Goal: Task Accomplishment & Management: Manage account settings

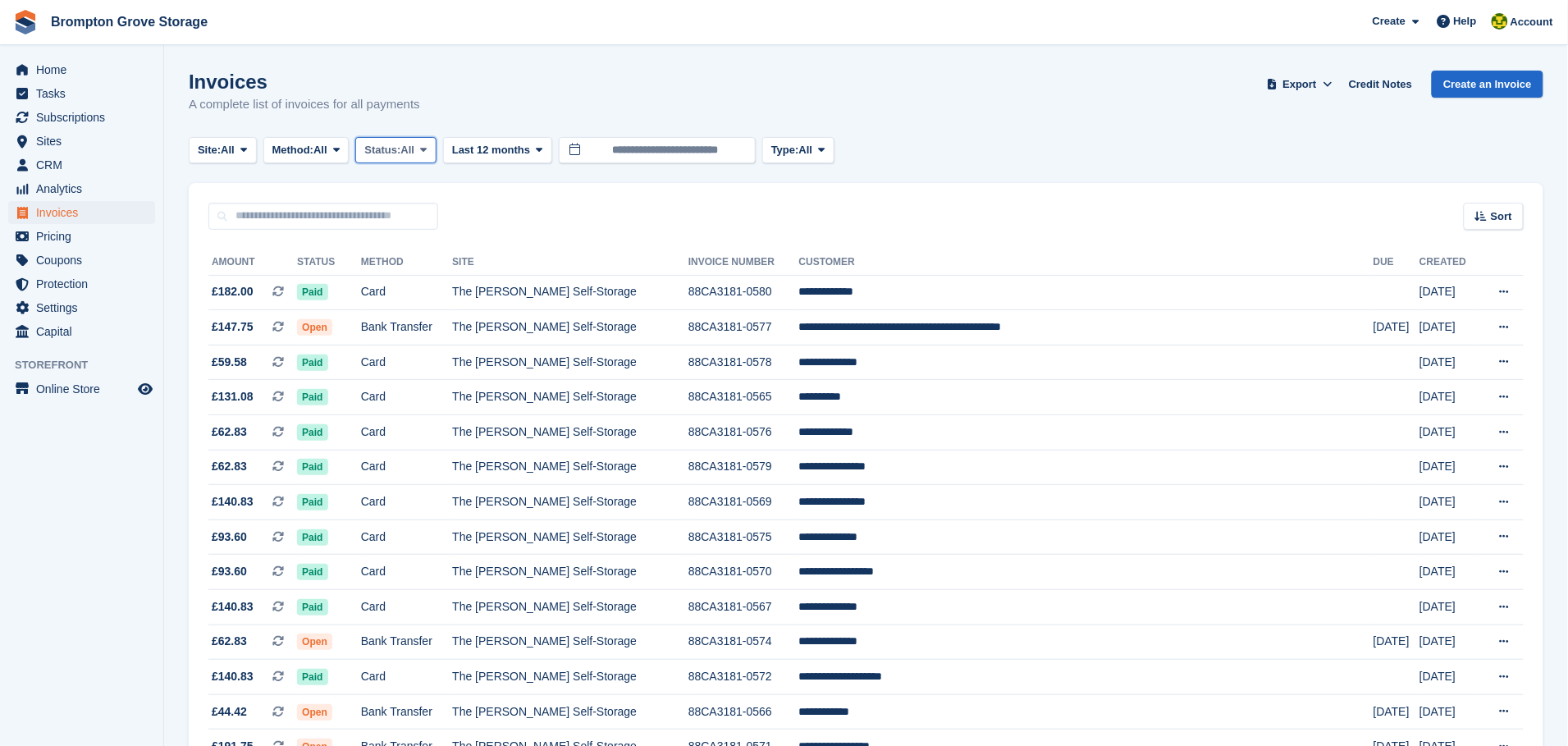
click at [401, 147] on span "Status:" at bounding box center [382, 150] width 37 height 17
click at [421, 278] on link "Open" at bounding box center [434, 277] width 143 height 30
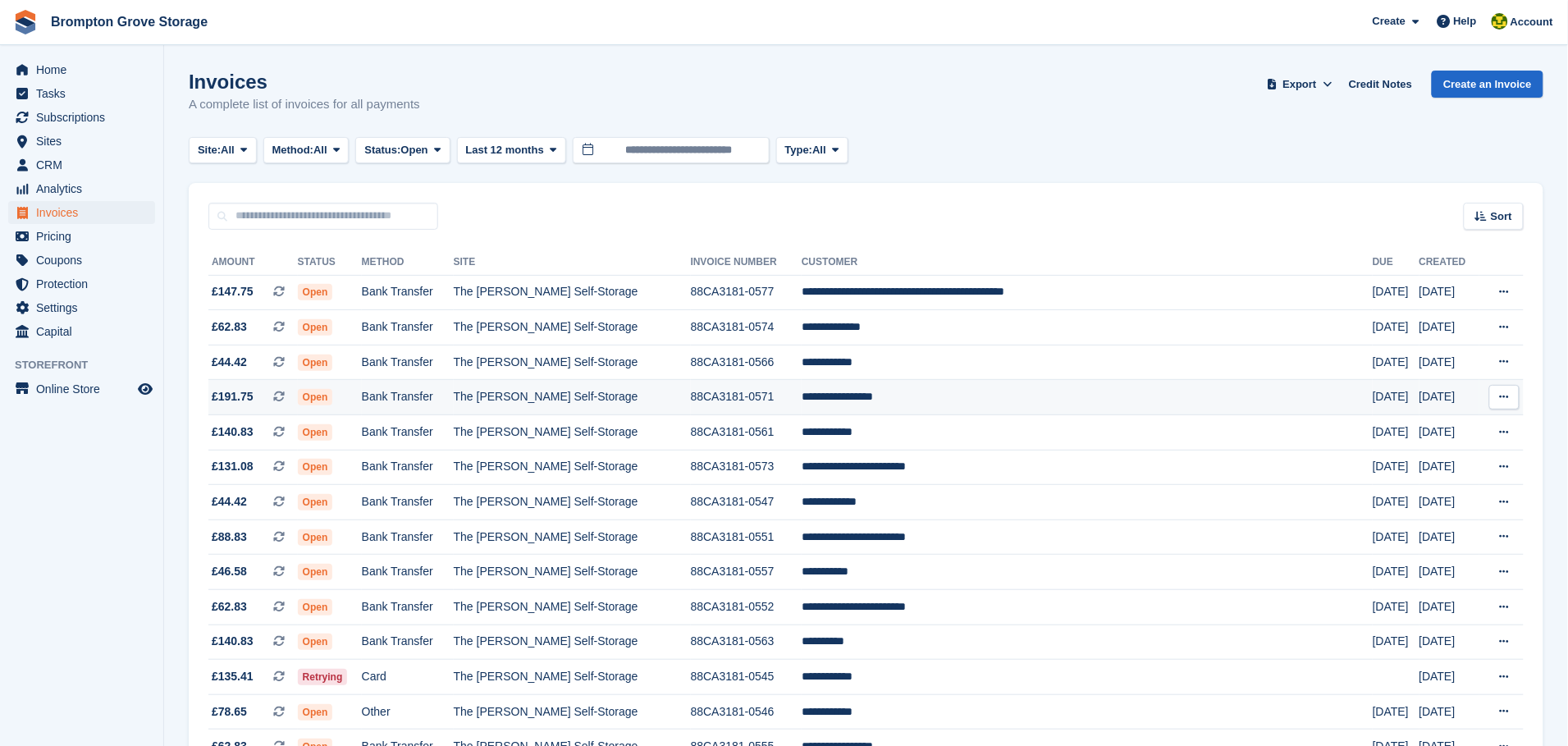
click at [334, 397] on span "Open" at bounding box center [316, 397] width 36 height 17
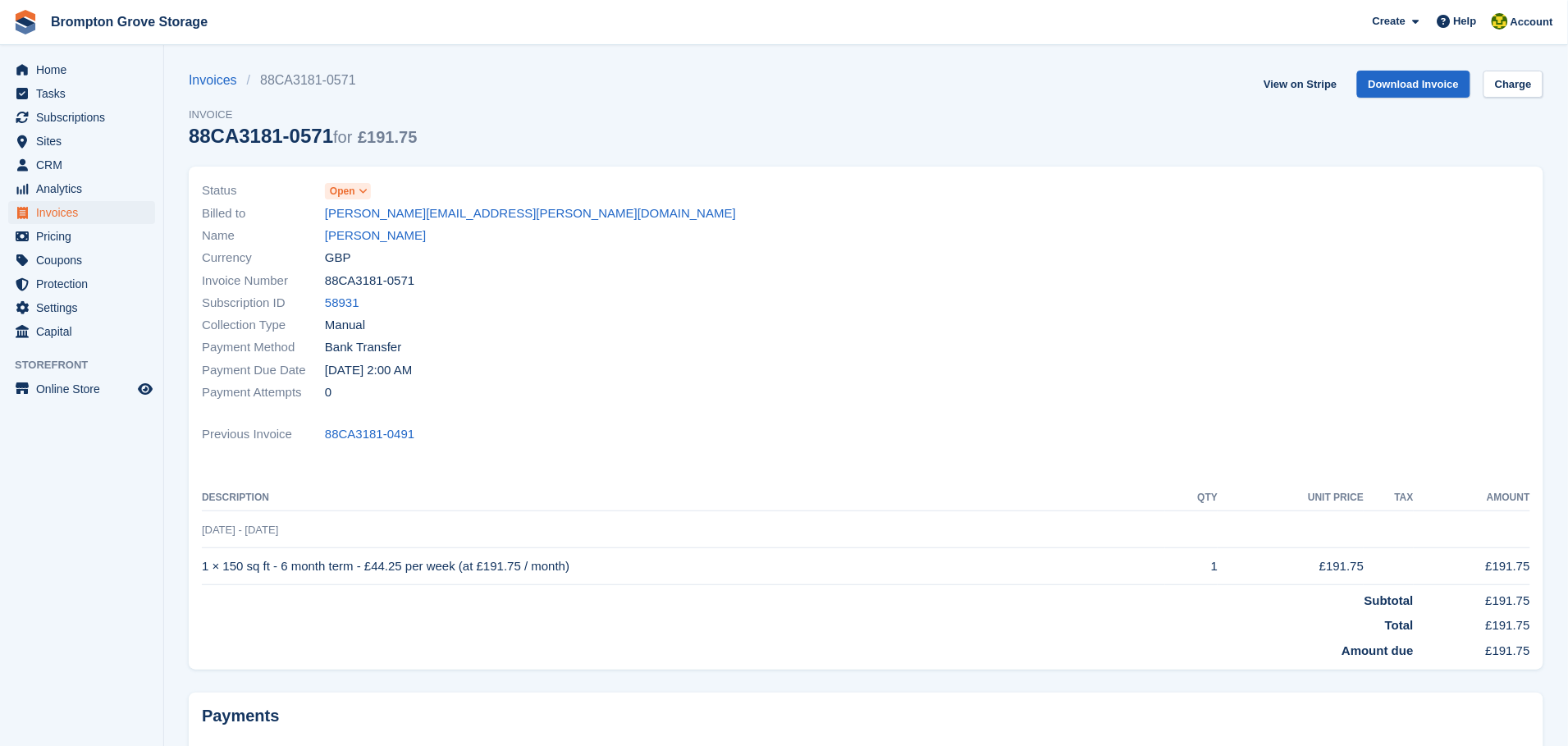
click at [364, 193] on icon at bounding box center [362, 191] width 9 height 10
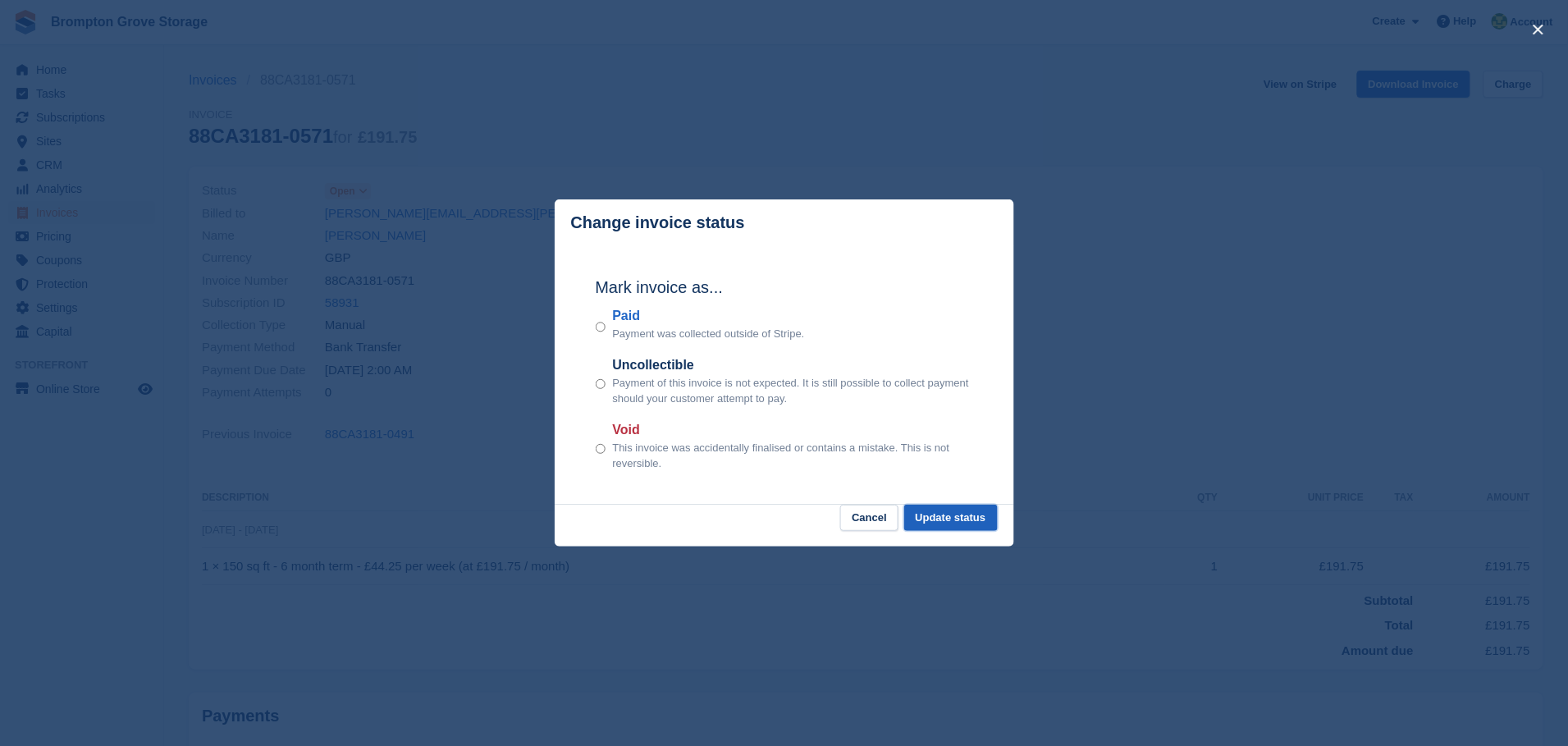
click at [950, 520] on button "Update status" at bounding box center [950, 517] width 94 height 27
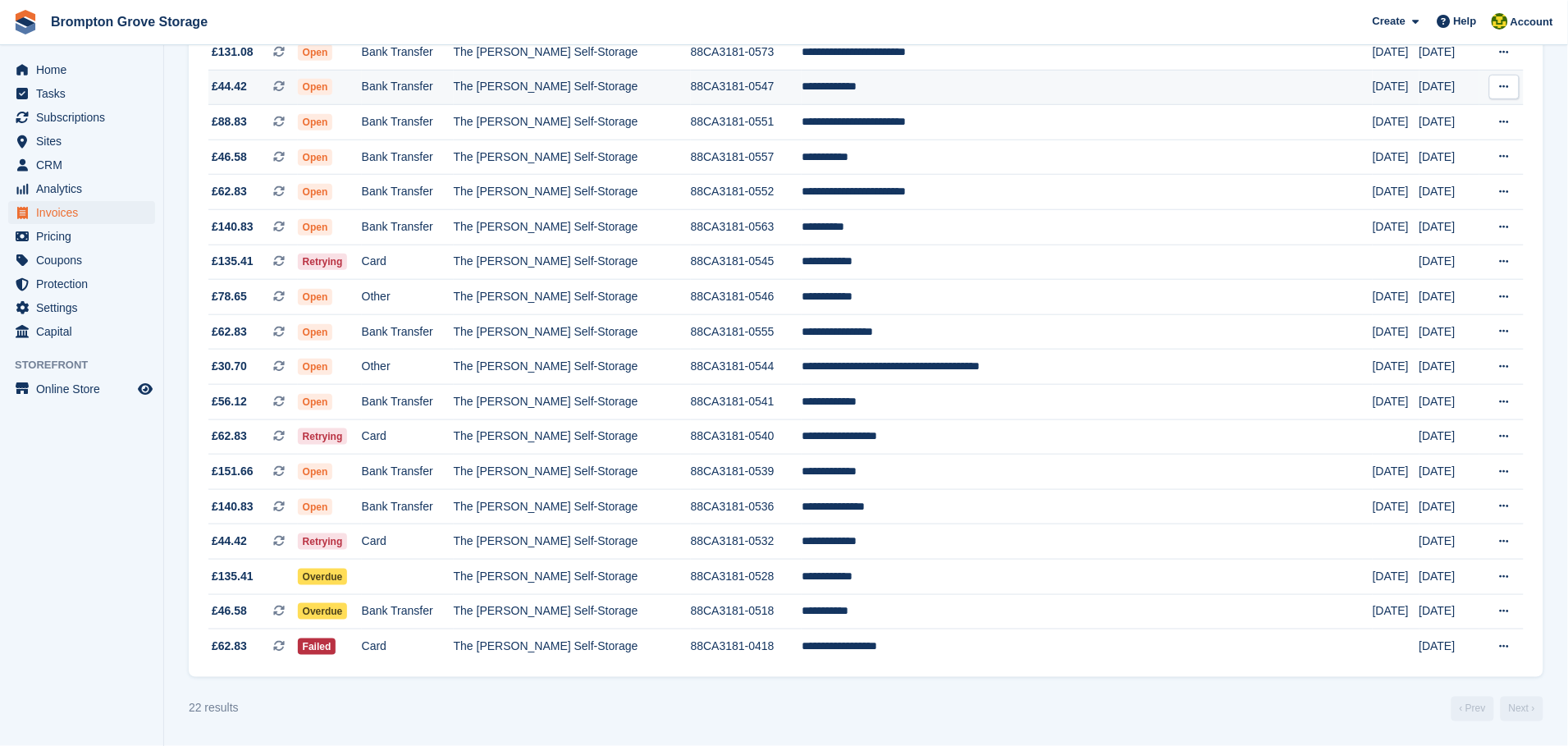
scroll to position [398, 0]
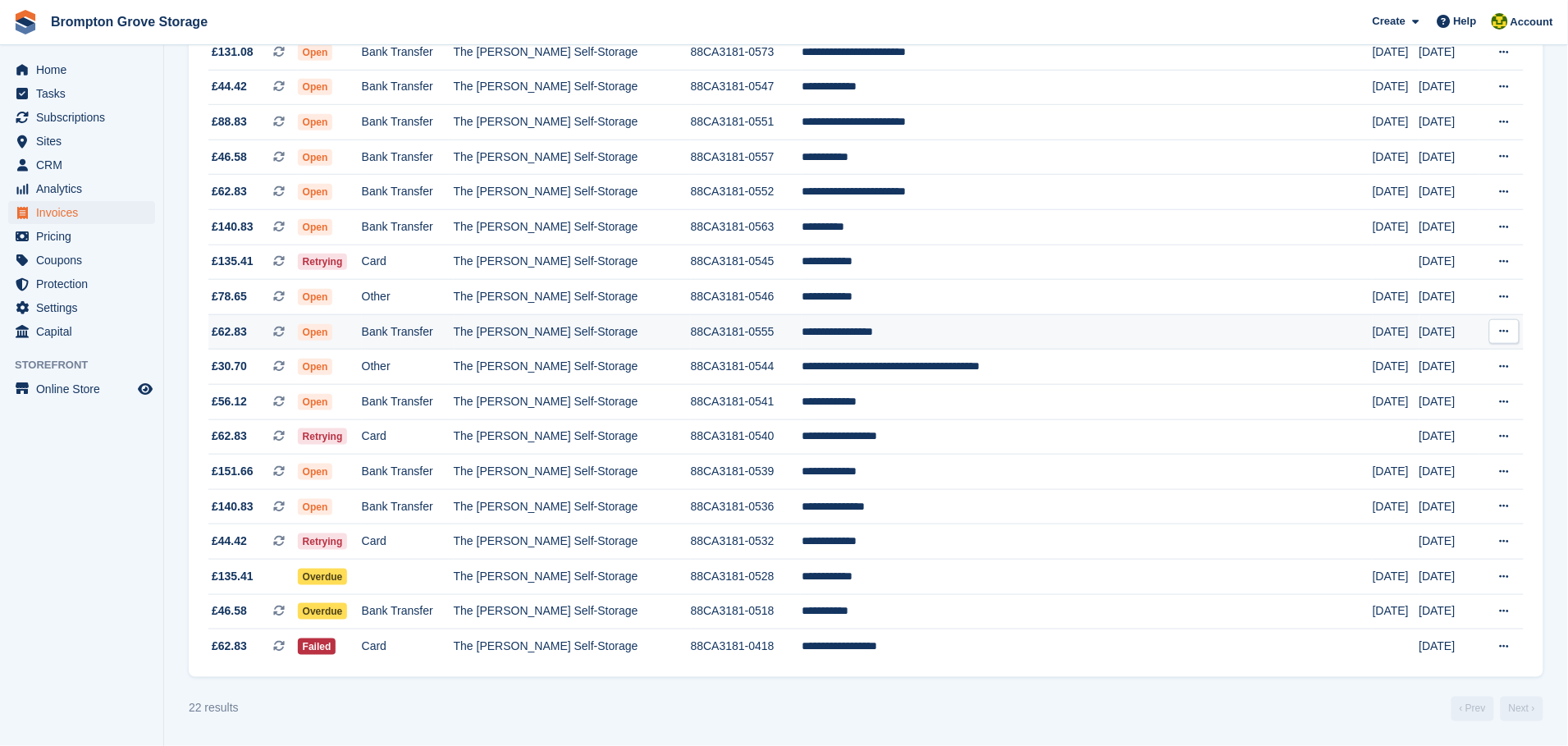
click at [334, 324] on span "Open" at bounding box center [316, 332] width 36 height 17
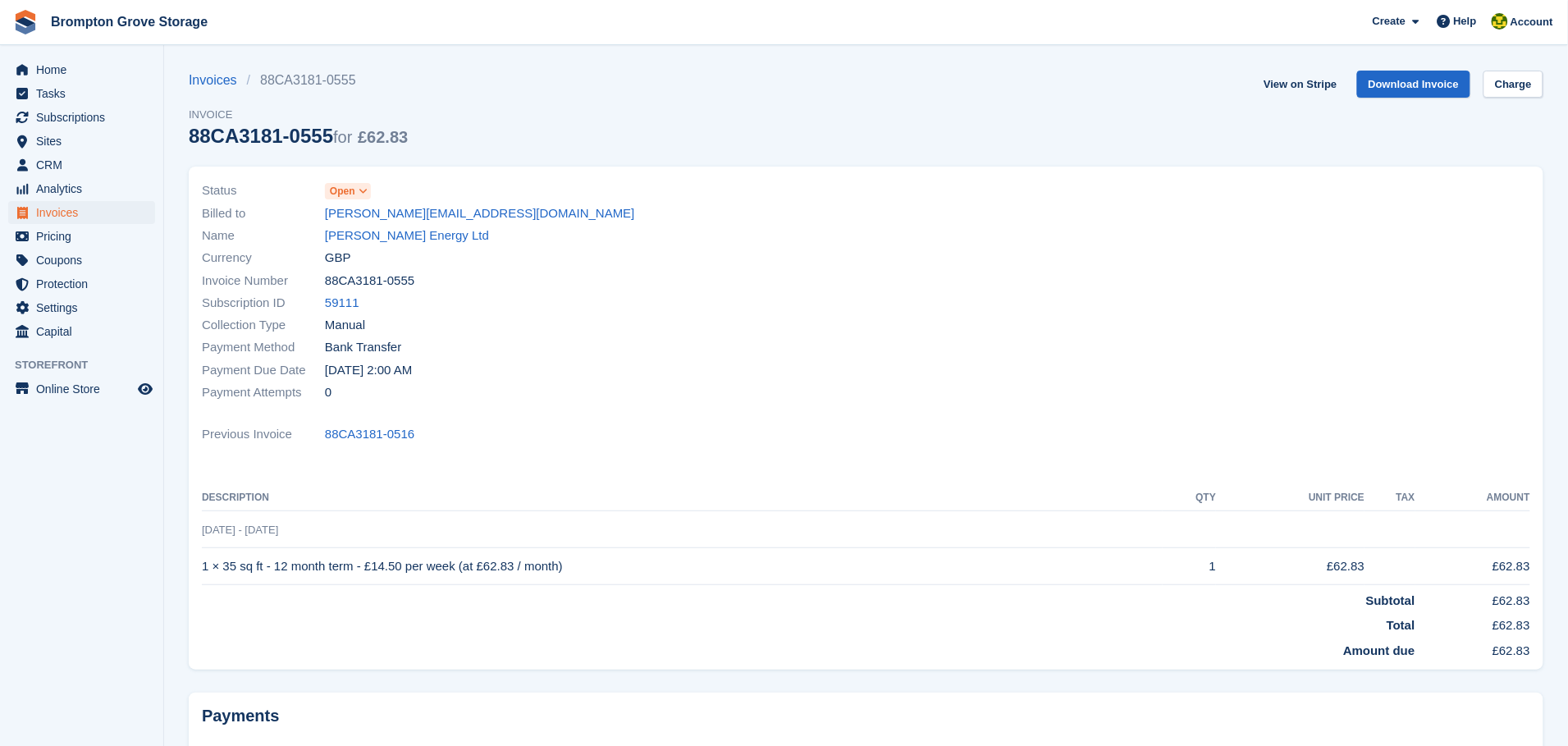
click at [361, 197] on span at bounding box center [363, 190] width 13 height 13
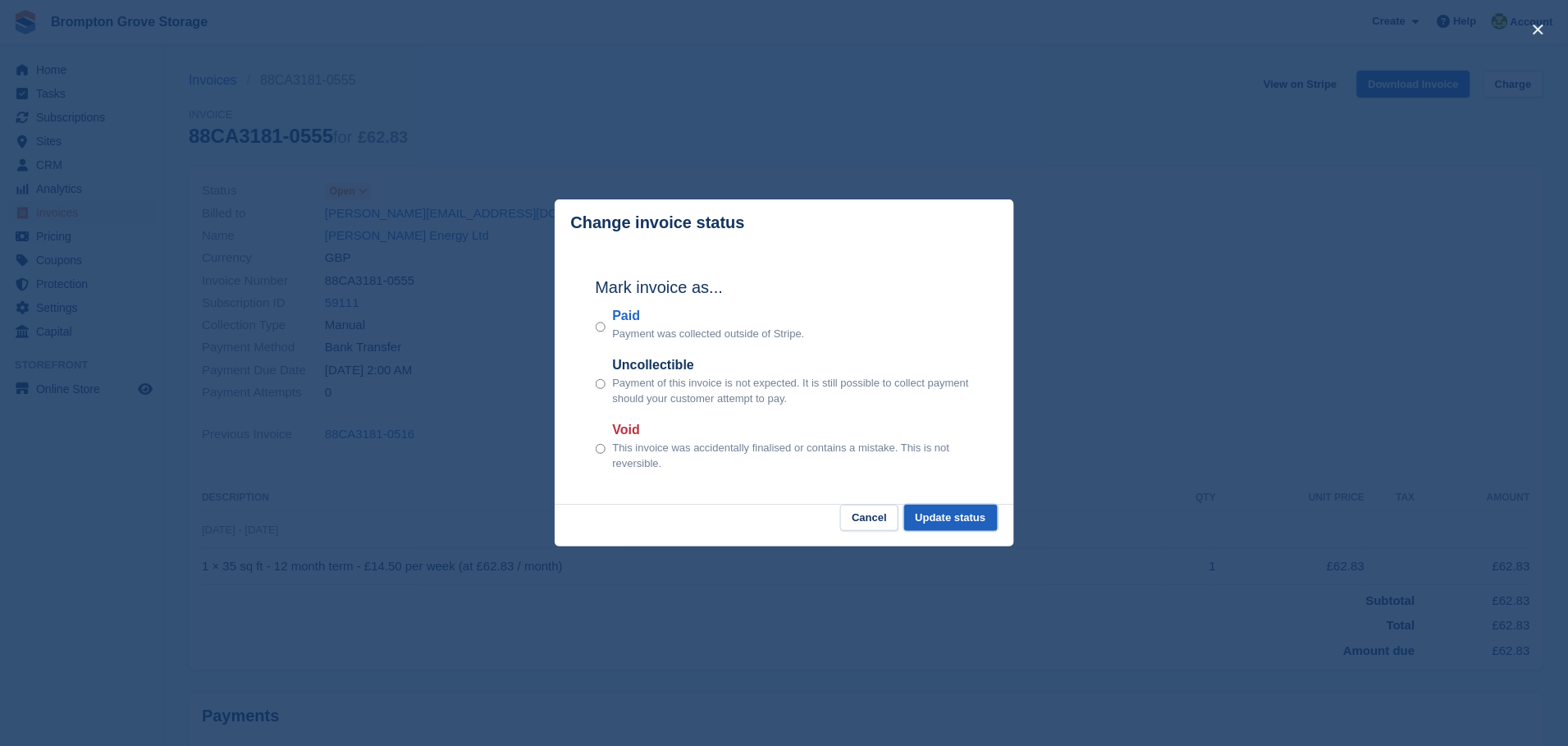
click at [962, 514] on button "Update status" at bounding box center [950, 517] width 94 height 27
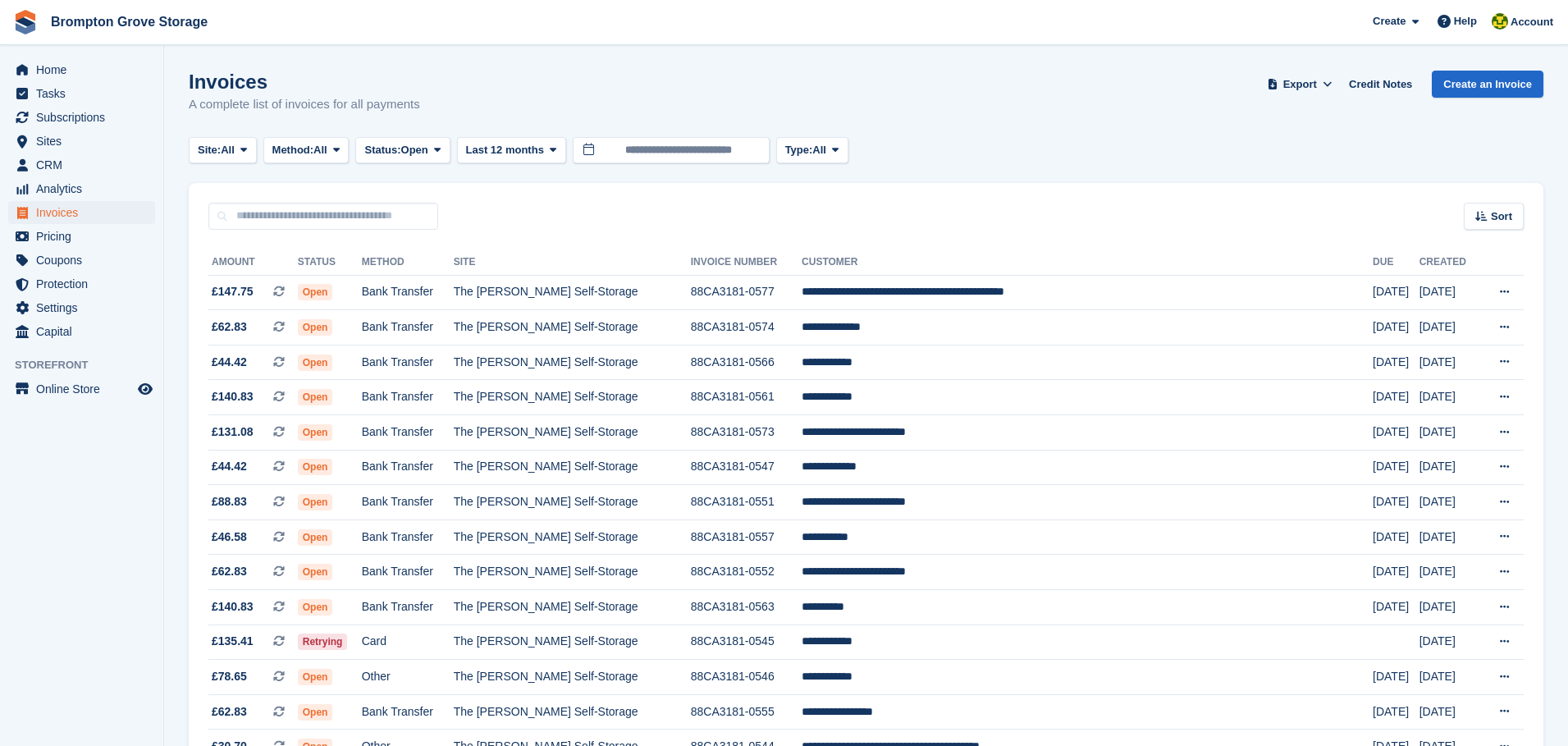
scroll to position [398, 0]
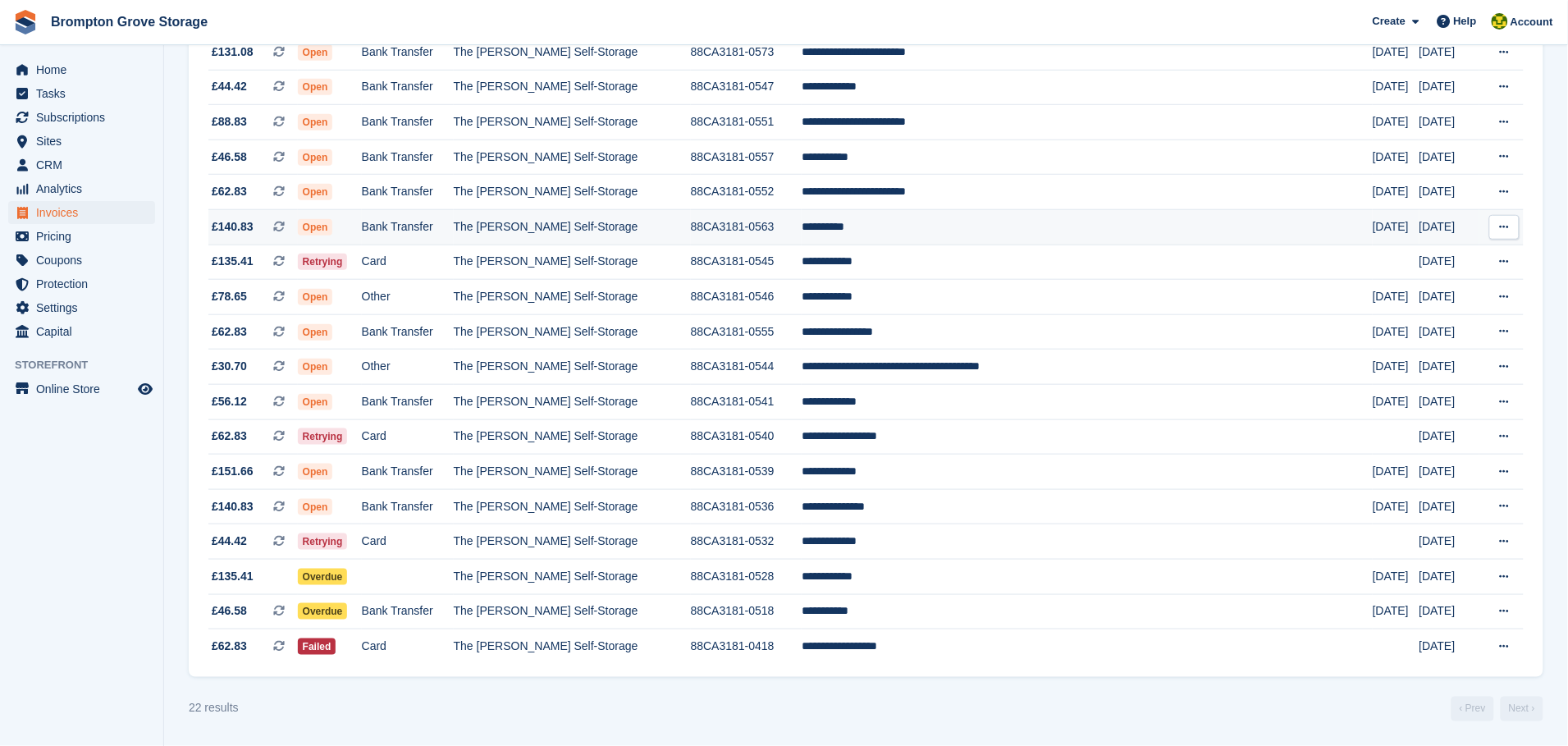
click at [334, 219] on span "Open" at bounding box center [316, 227] width 36 height 17
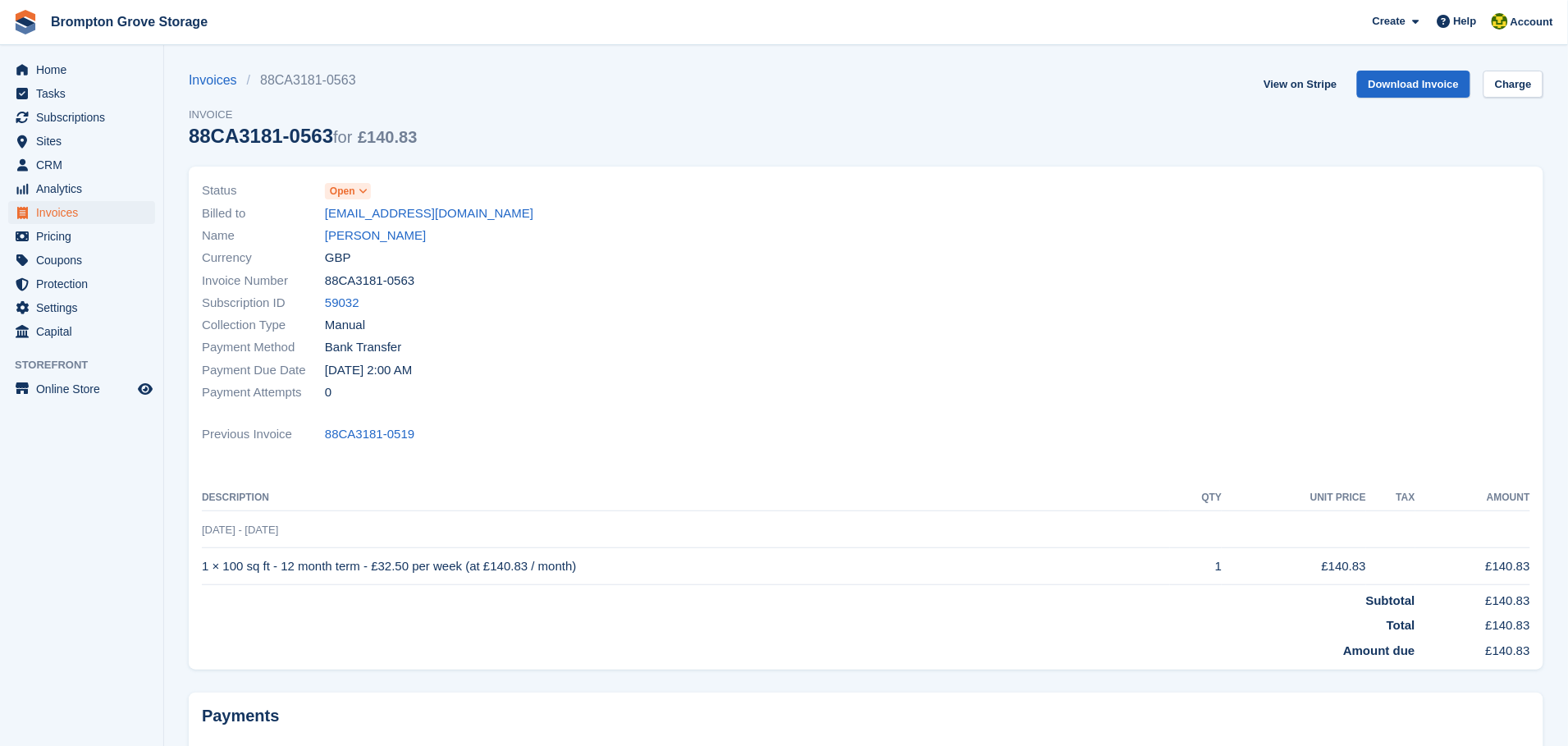
click at [353, 188] on span "Open" at bounding box center [342, 190] width 26 height 15
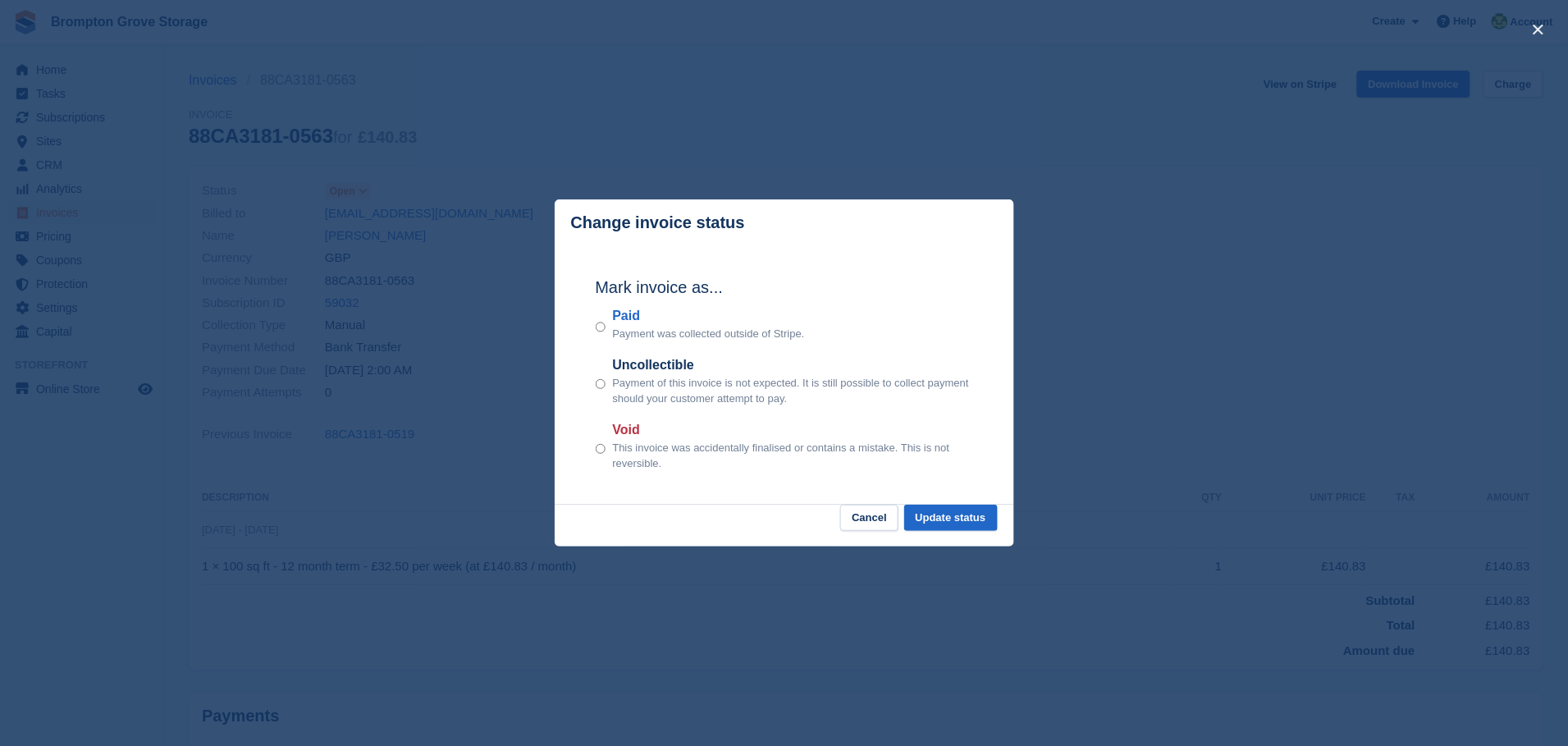
click at [611, 322] on div "Paid Payment was collected outside of Stripe." at bounding box center [784, 324] width 378 height 37
click at [967, 528] on button "Update status" at bounding box center [950, 517] width 94 height 27
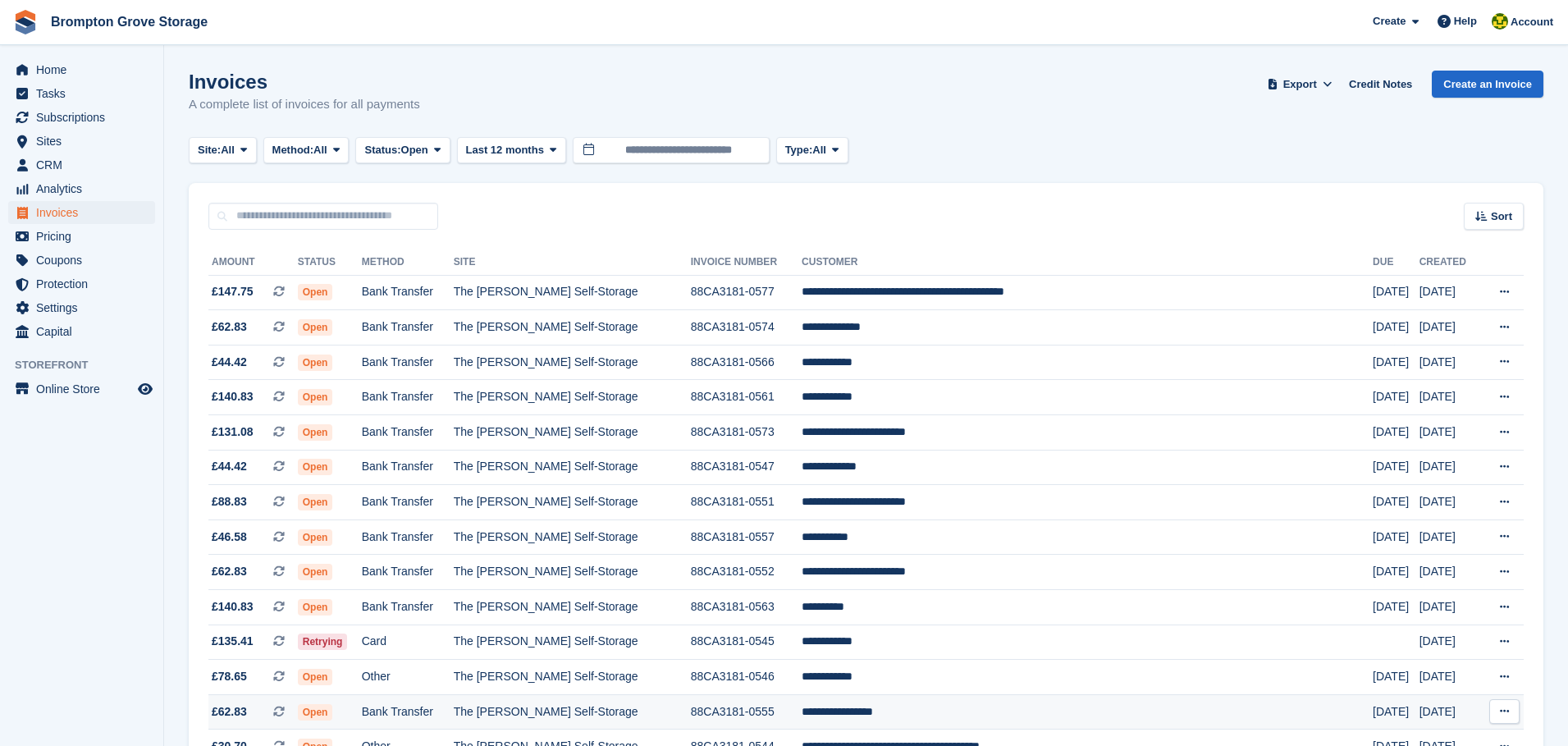
scroll to position [398, 0]
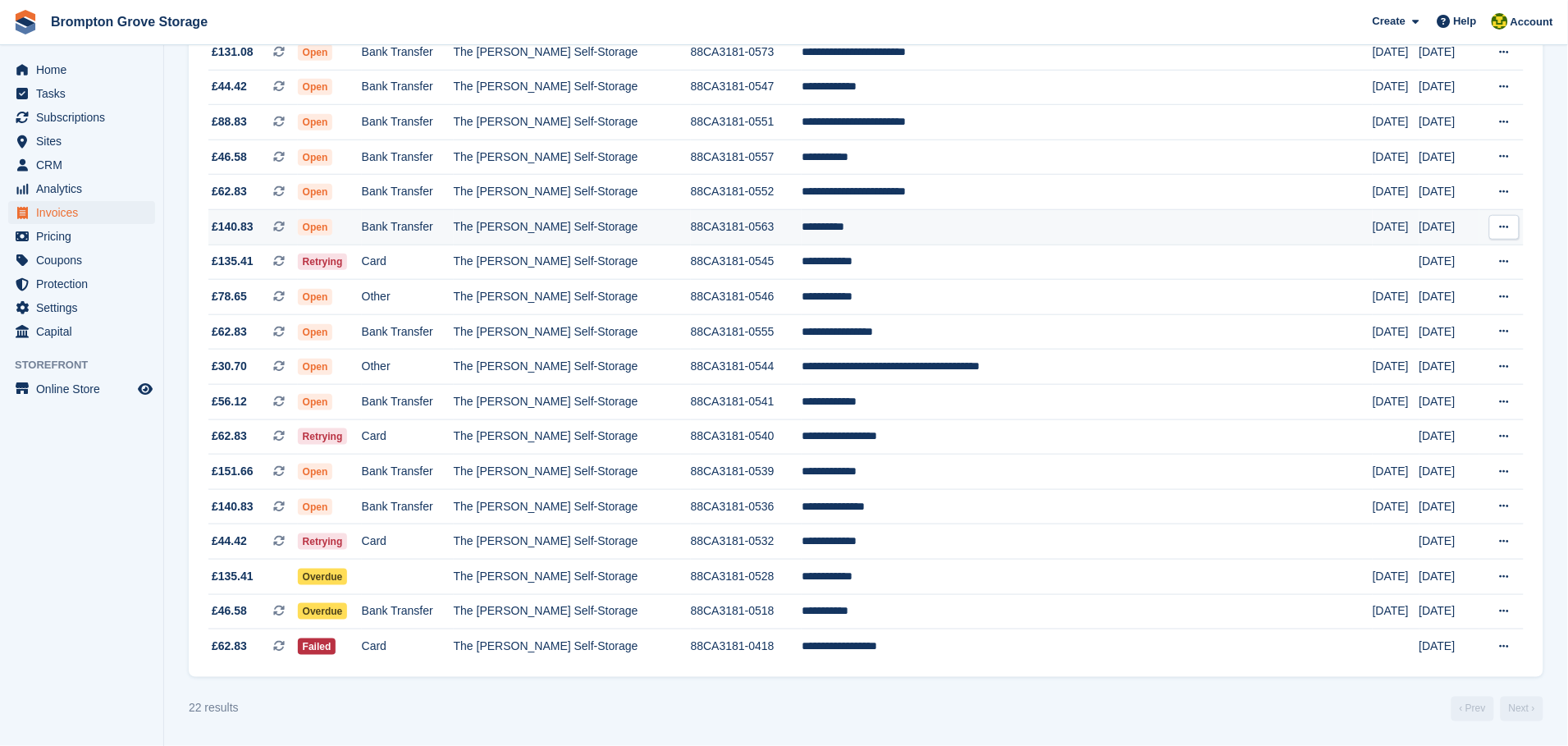
click at [909, 213] on td "**********" at bounding box center [1086, 228] width 571 height 36
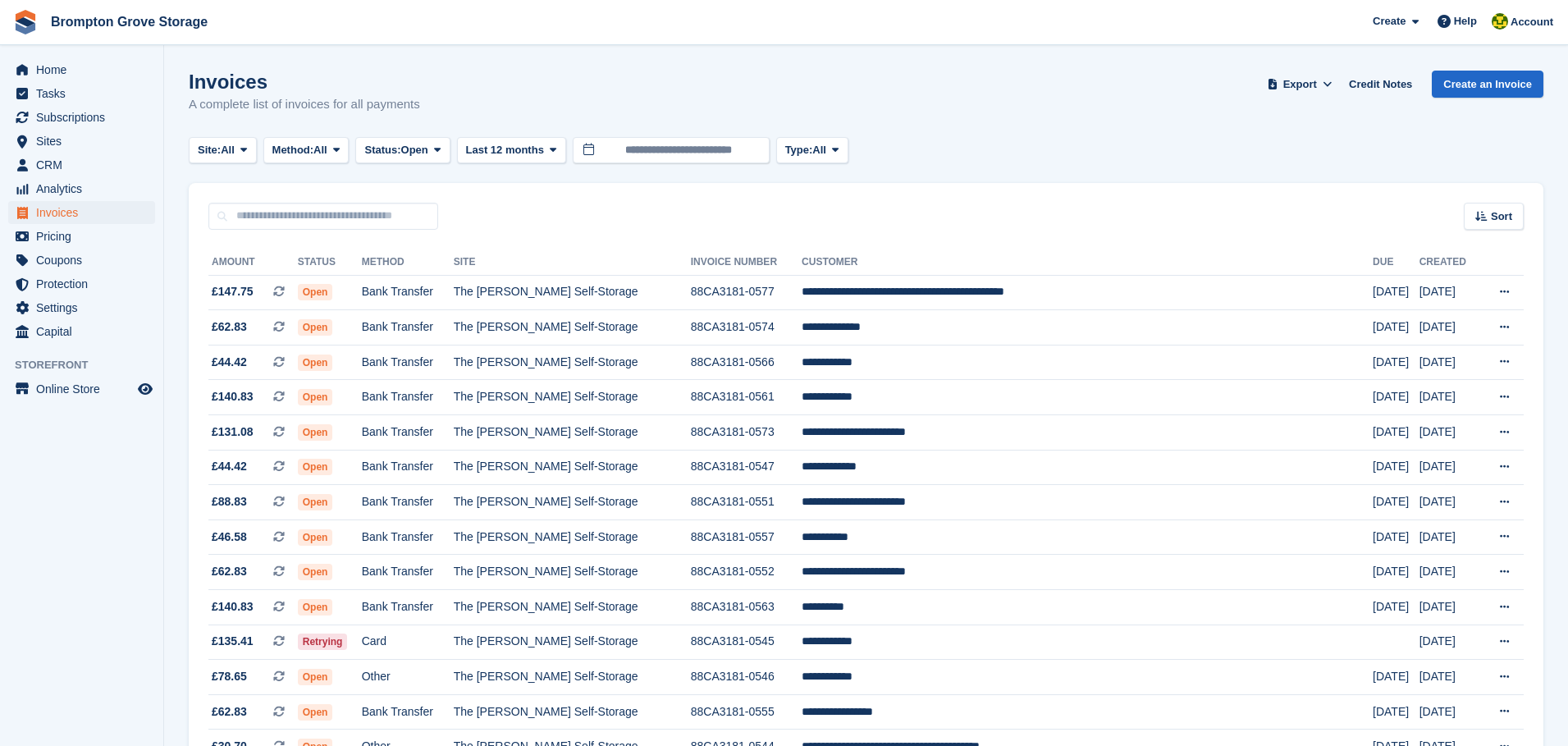
scroll to position [398, 0]
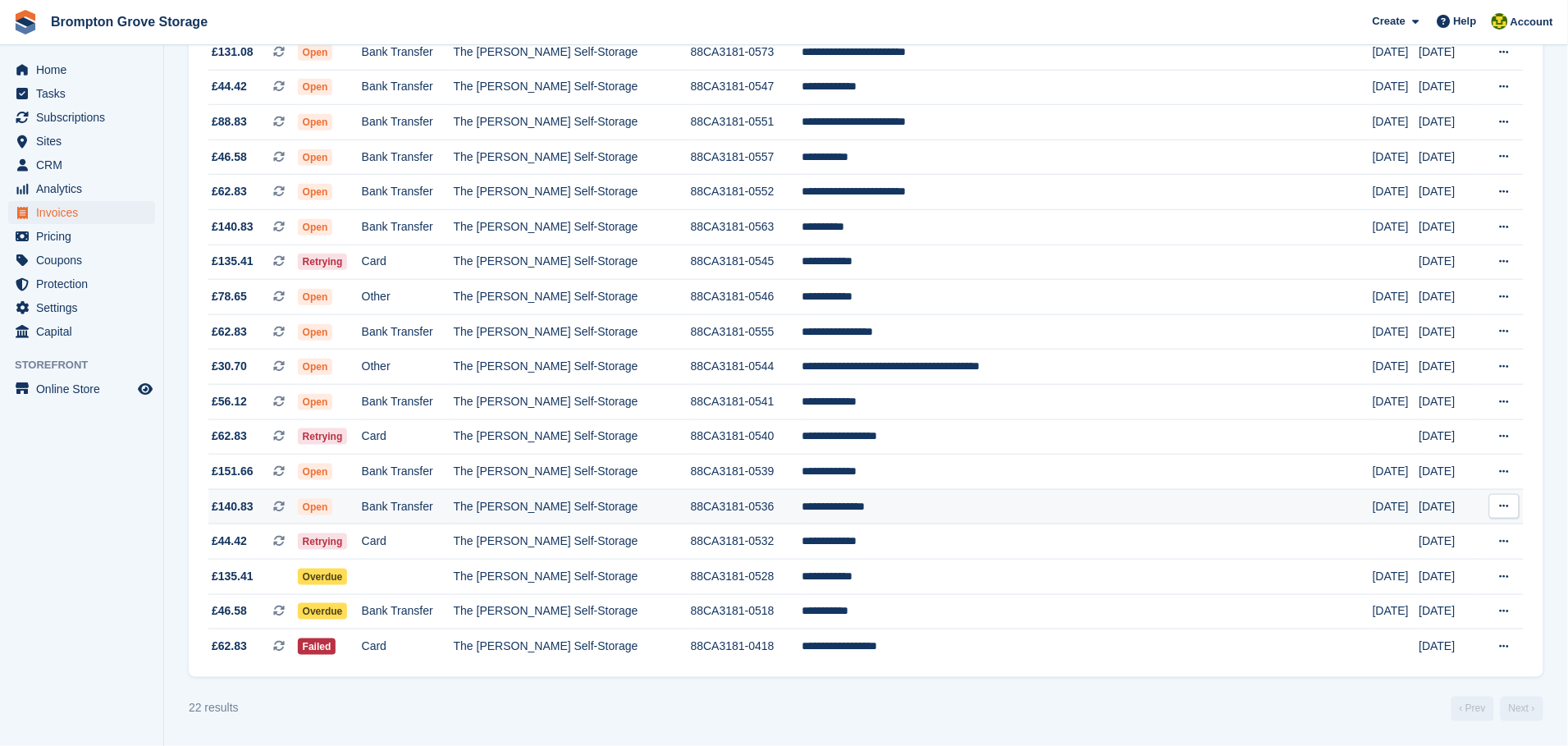
click at [334, 499] on span "Open" at bounding box center [316, 507] width 36 height 17
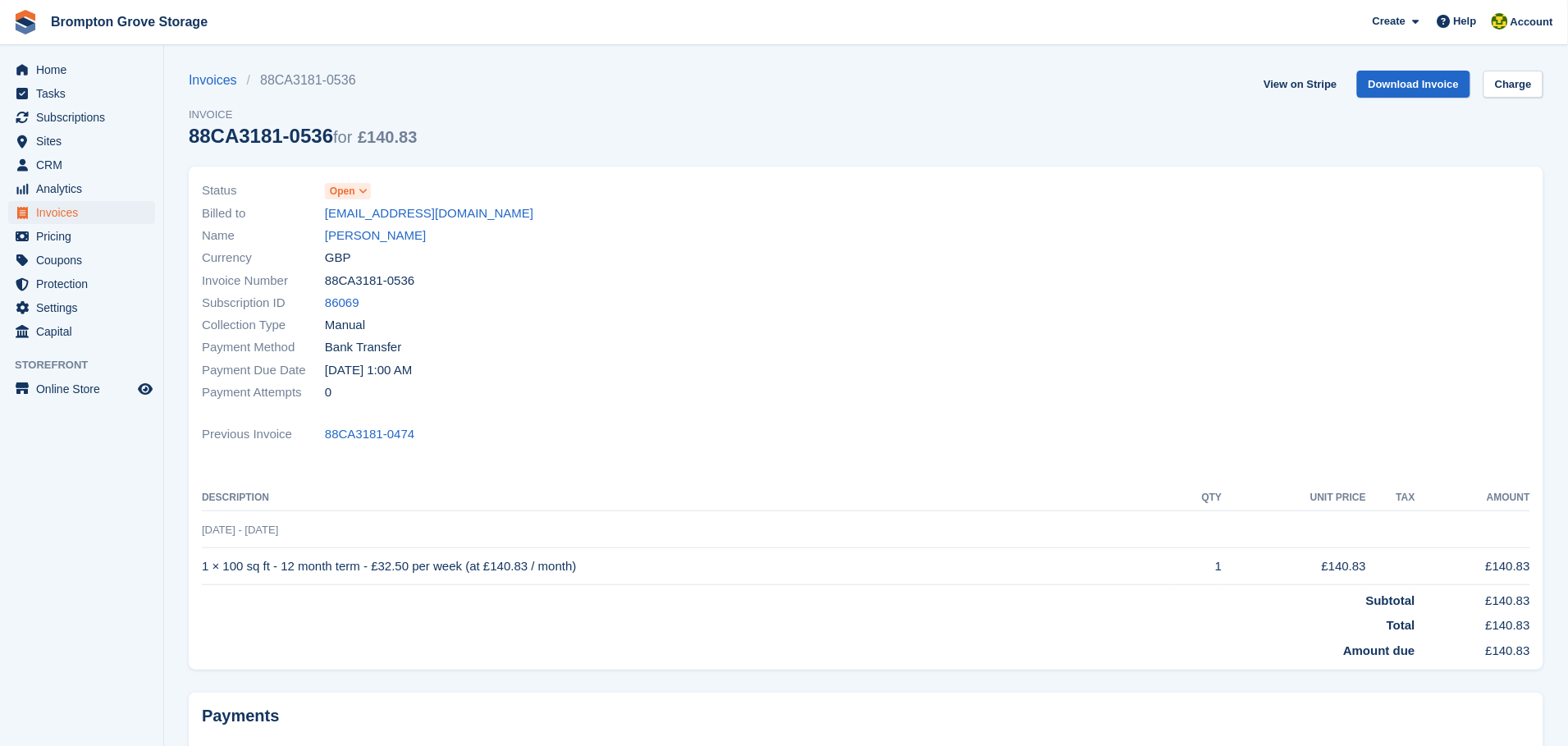
click at [343, 185] on span "Open" at bounding box center [342, 190] width 26 height 15
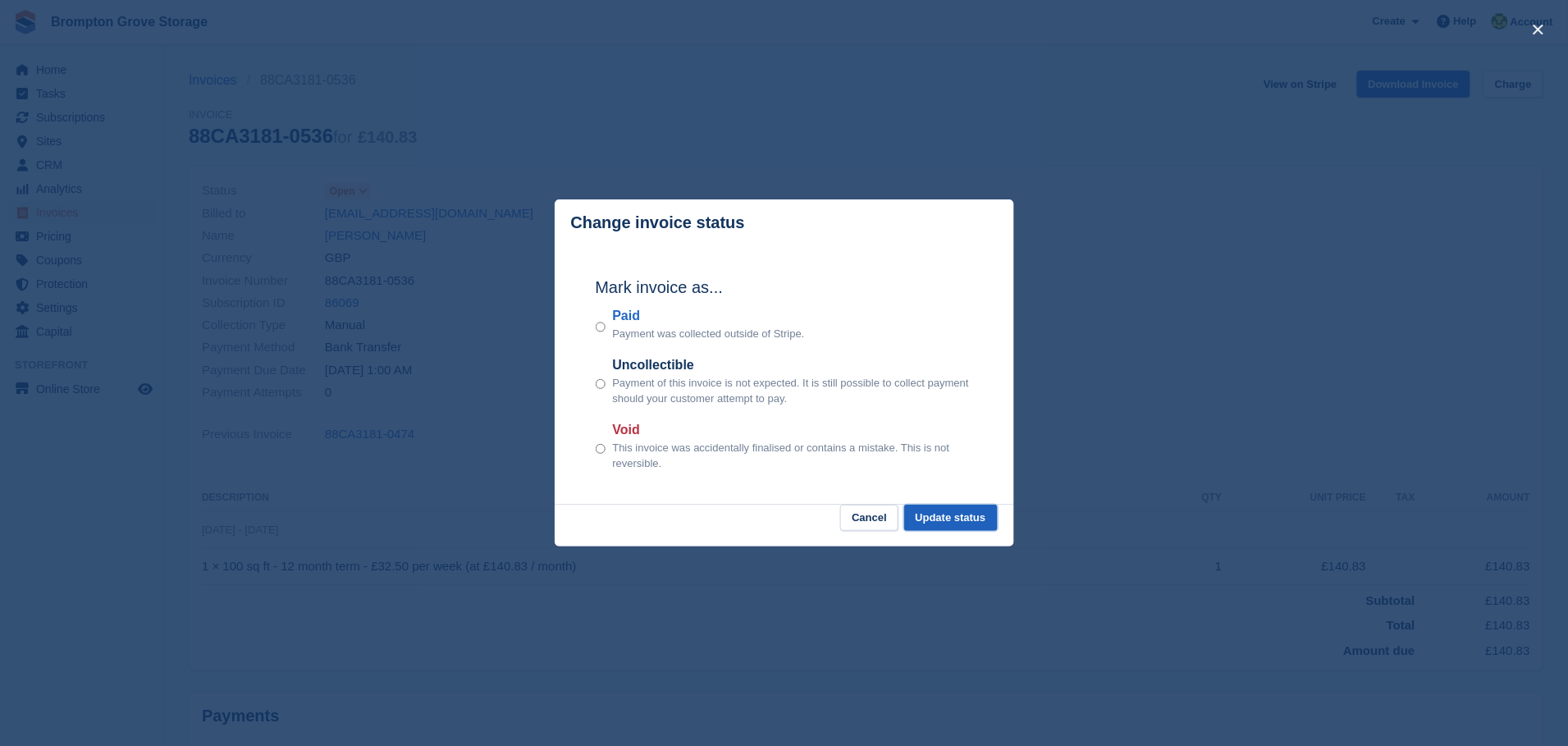
click at [966, 524] on button "Update status" at bounding box center [950, 517] width 94 height 27
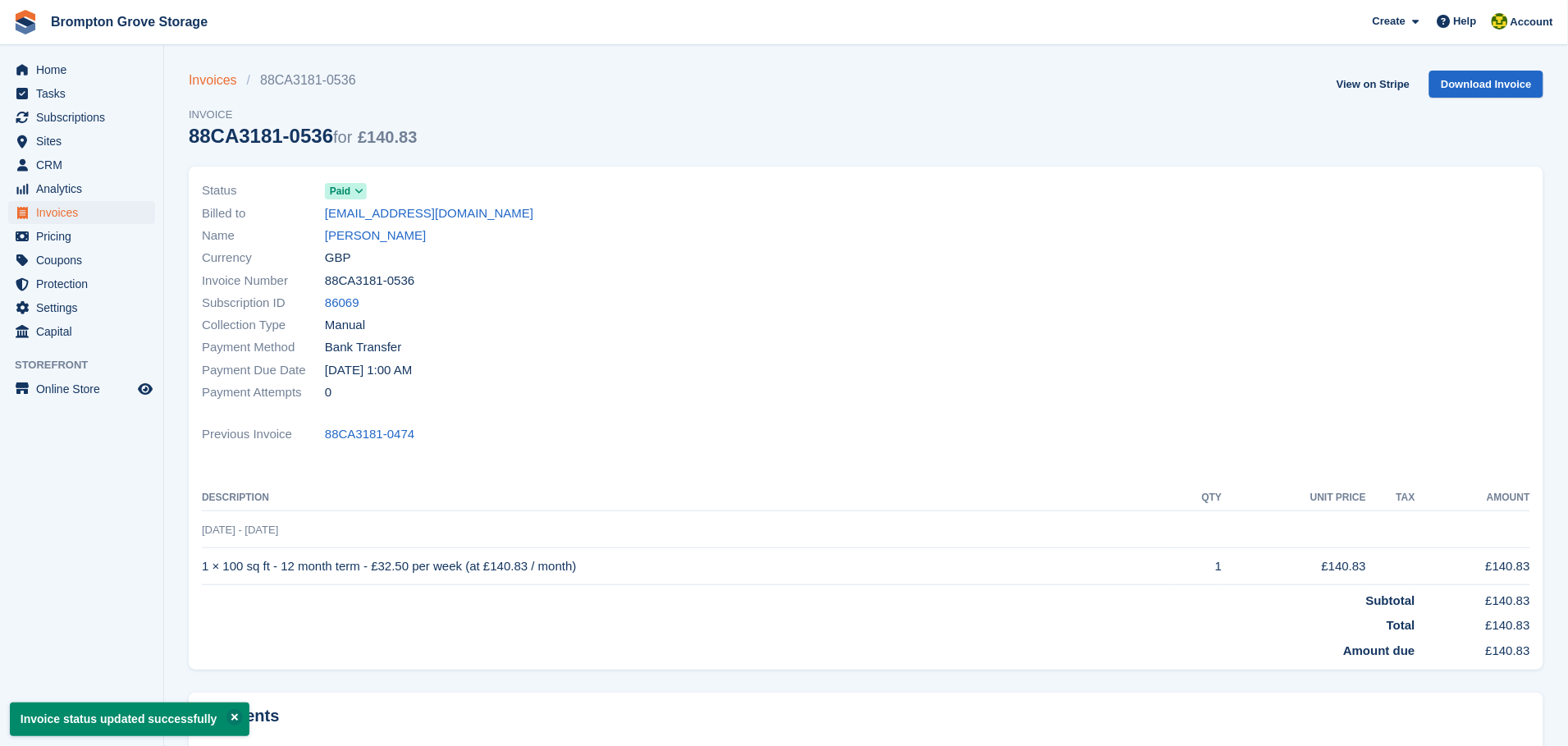
click at [211, 81] on link "Invoices" at bounding box center [217, 81] width 58 height 20
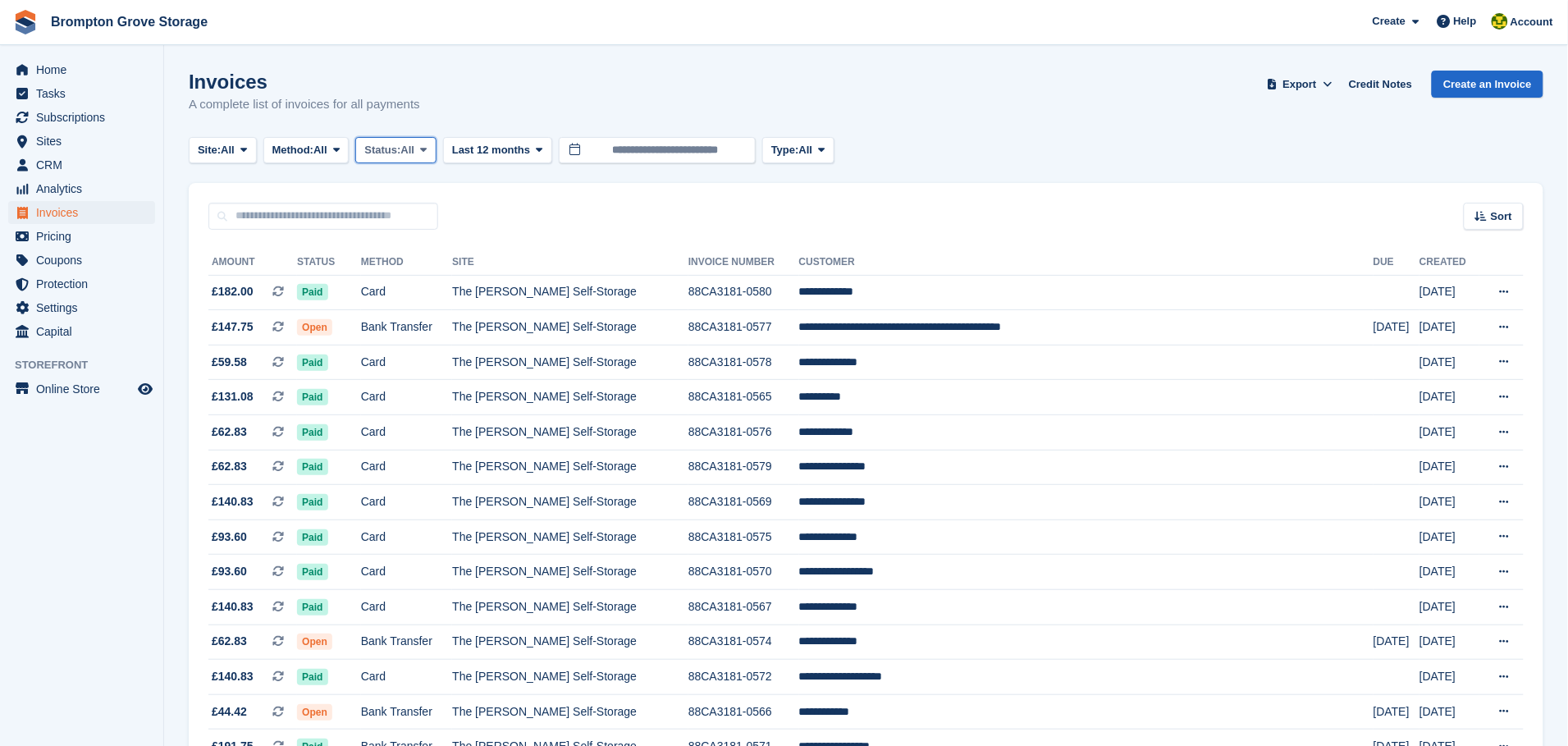
click at [392, 152] on span "Status:" at bounding box center [382, 150] width 37 height 17
click at [402, 265] on link "Open" at bounding box center [434, 277] width 143 height 30
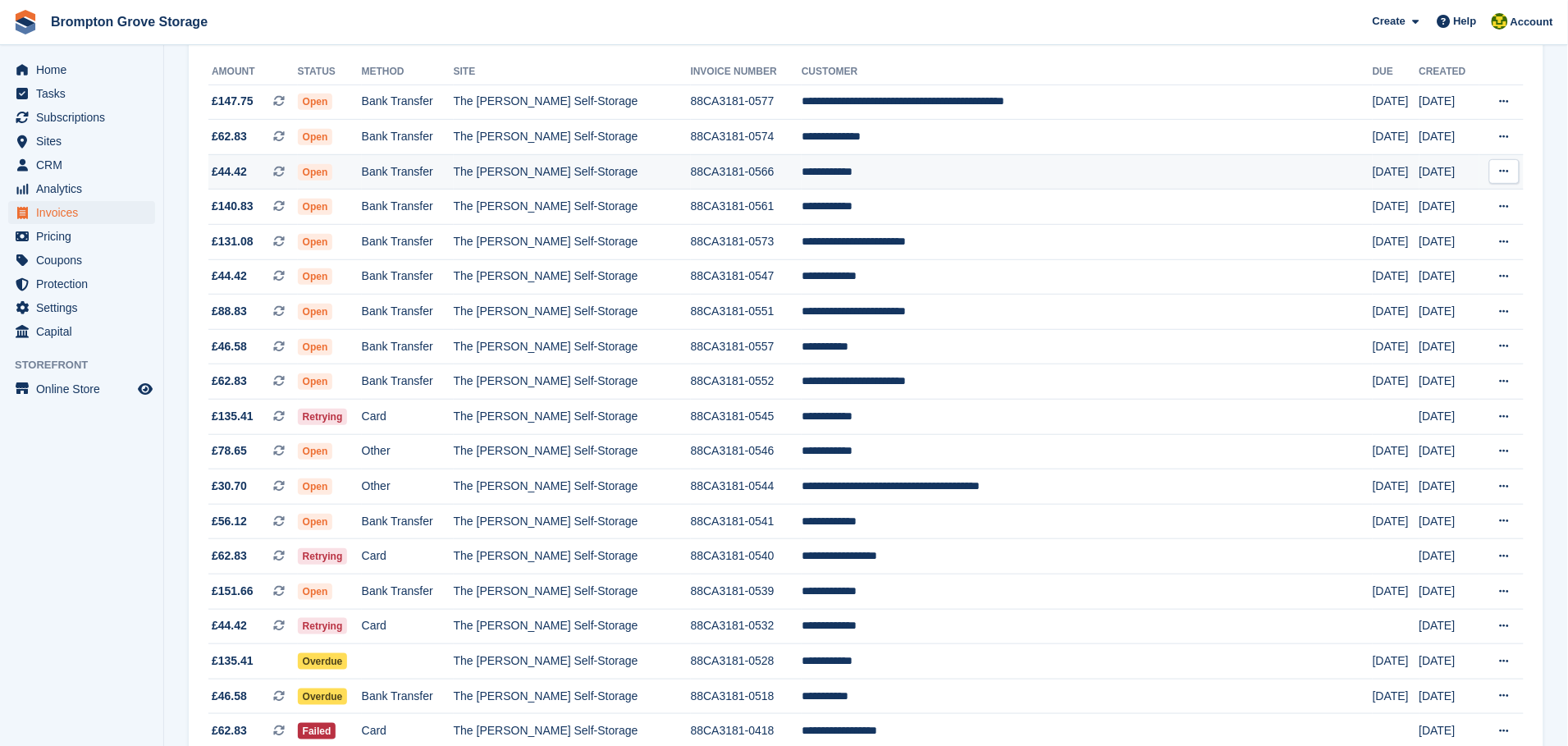
scroll to position [246, 0]
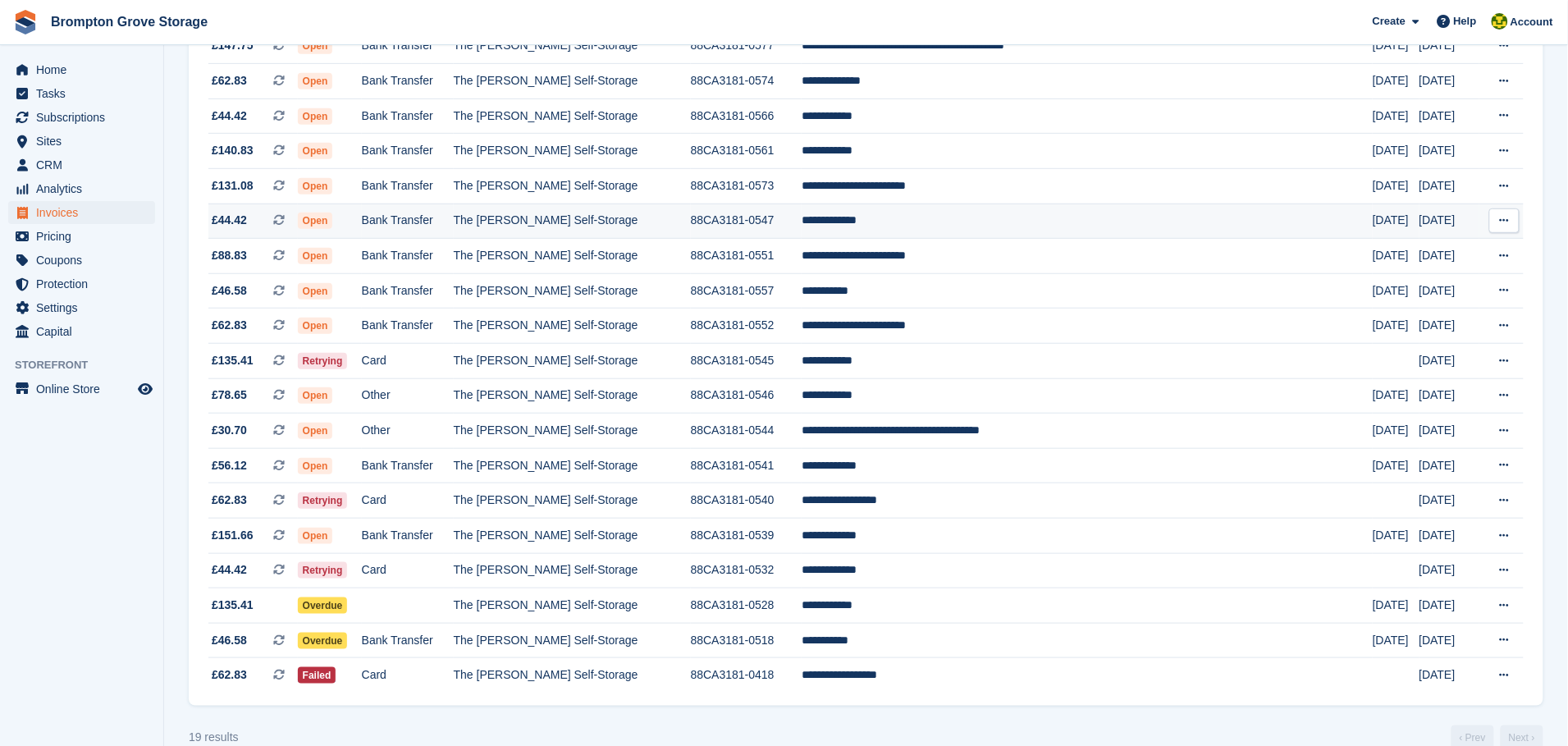
click at [334, 222] on span "Open" at bounding box center [316, 220] width 36 height 17
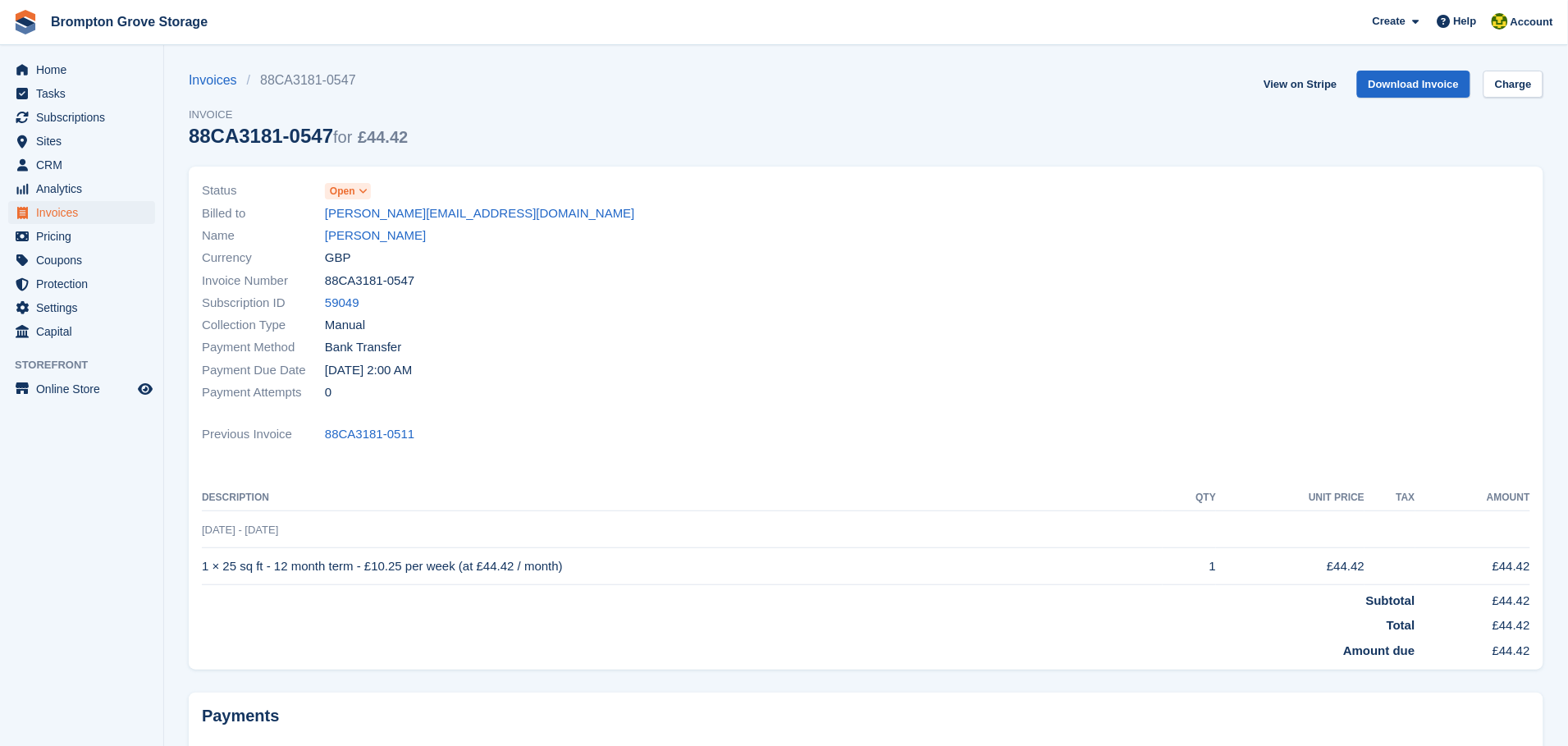
click at [353, 189] on span "Open" at bounding box center [342, 190] width 26 height 15
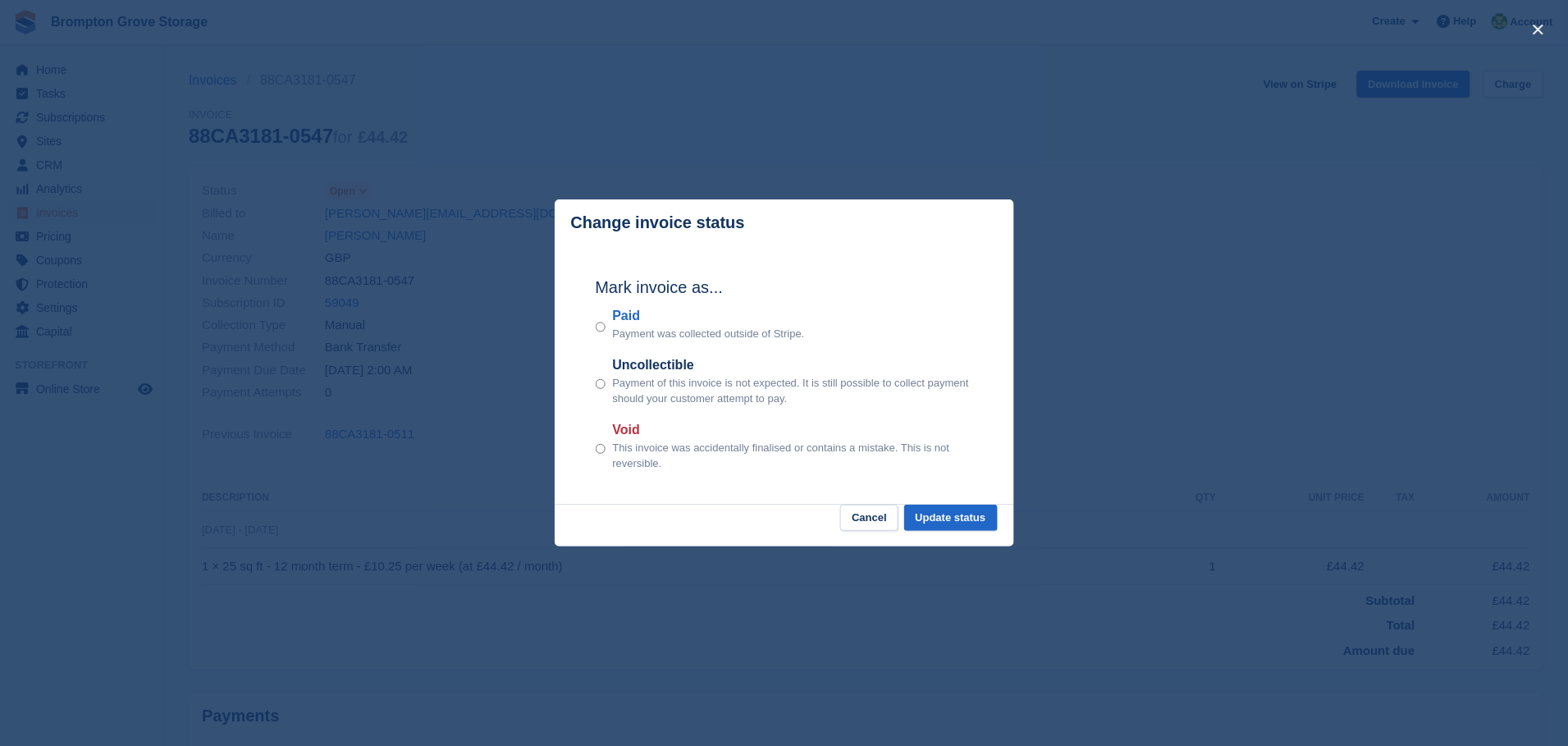
click at [612, 326] on label "Paid" at bounding box center [708, 316] width 192 height 20
click at [968, 525] on button "Update status" at bounding box center [950, 517] width 94 height 27
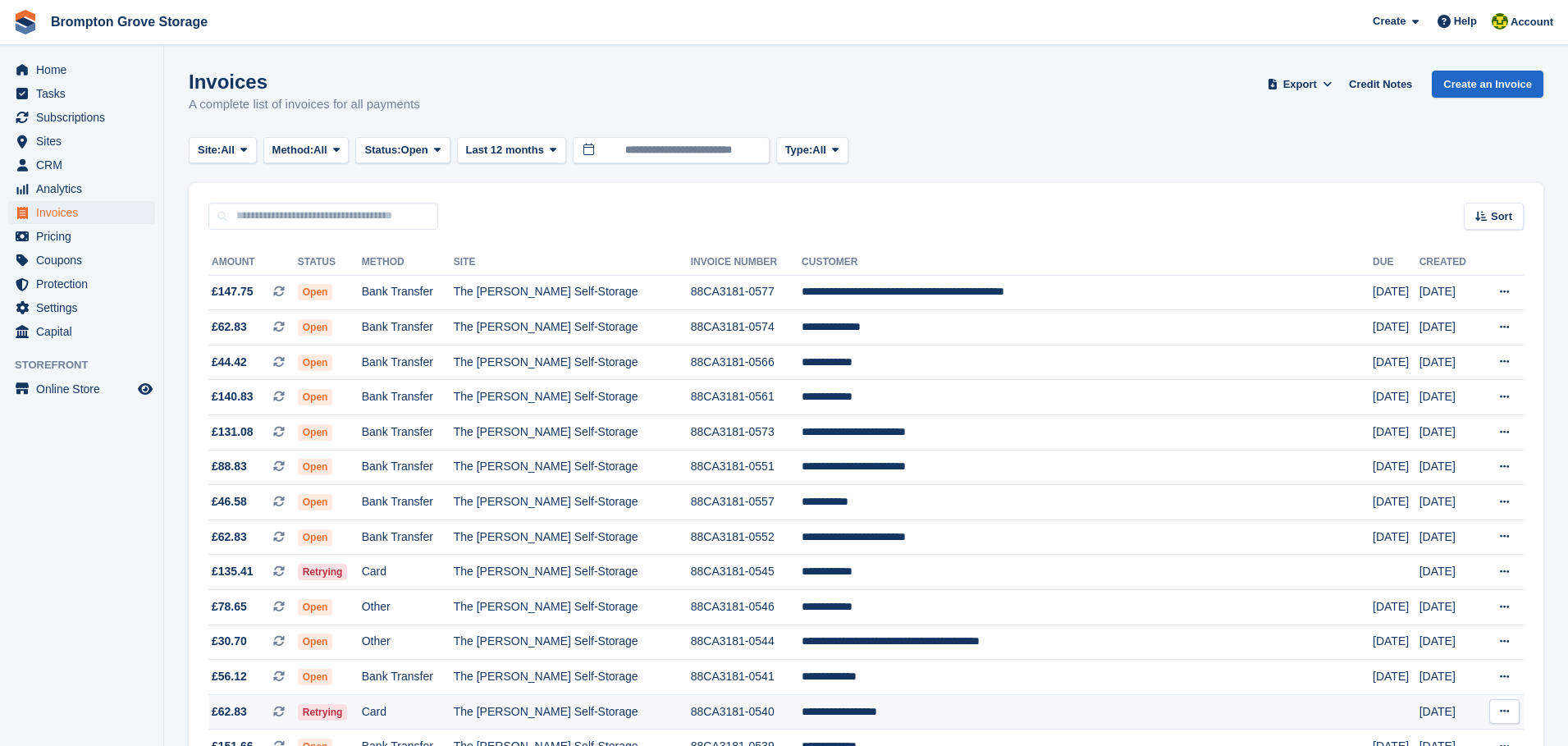
scroll to position [246, 0]
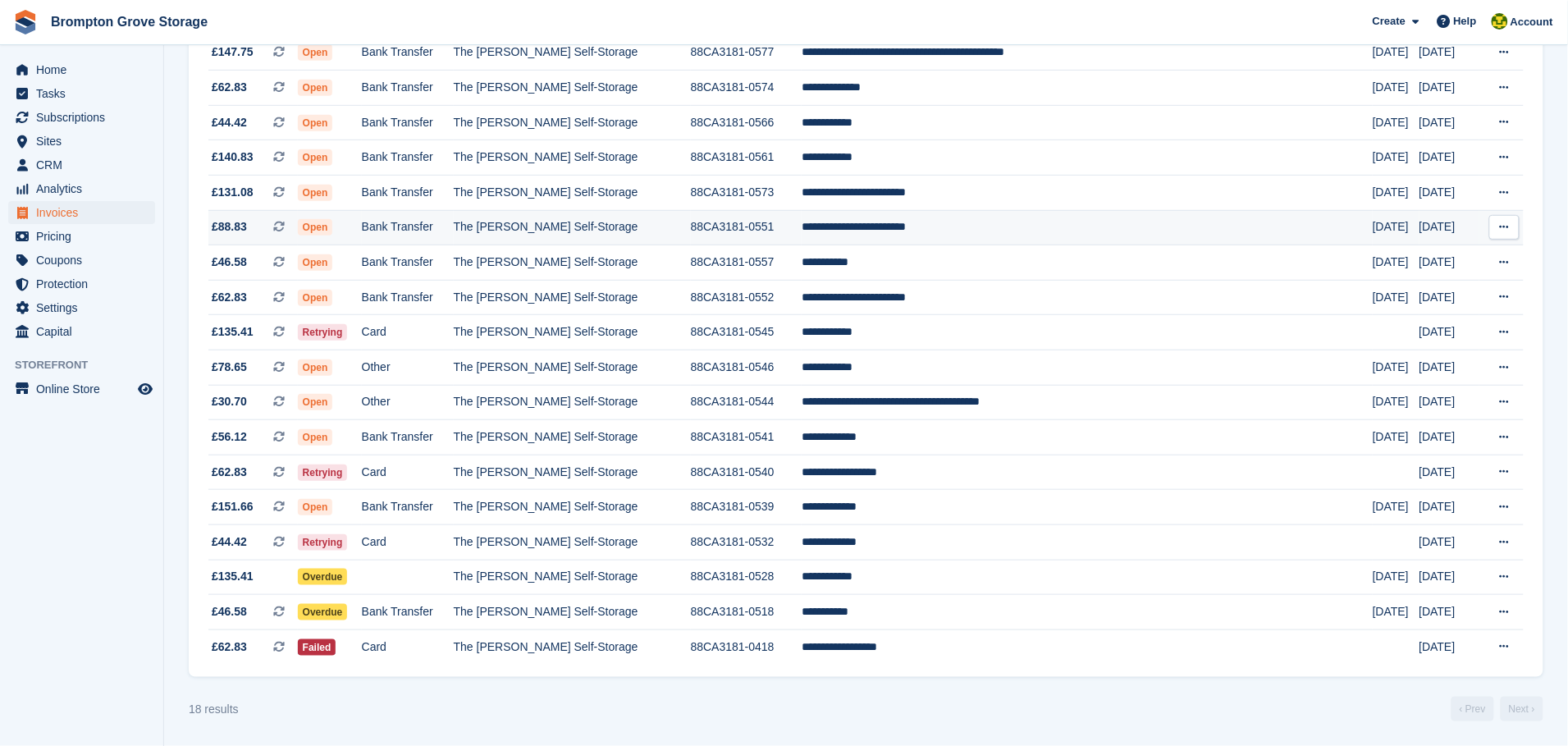
click at [298, 222] on span at bounding box center [285, 226] width 25 height 13
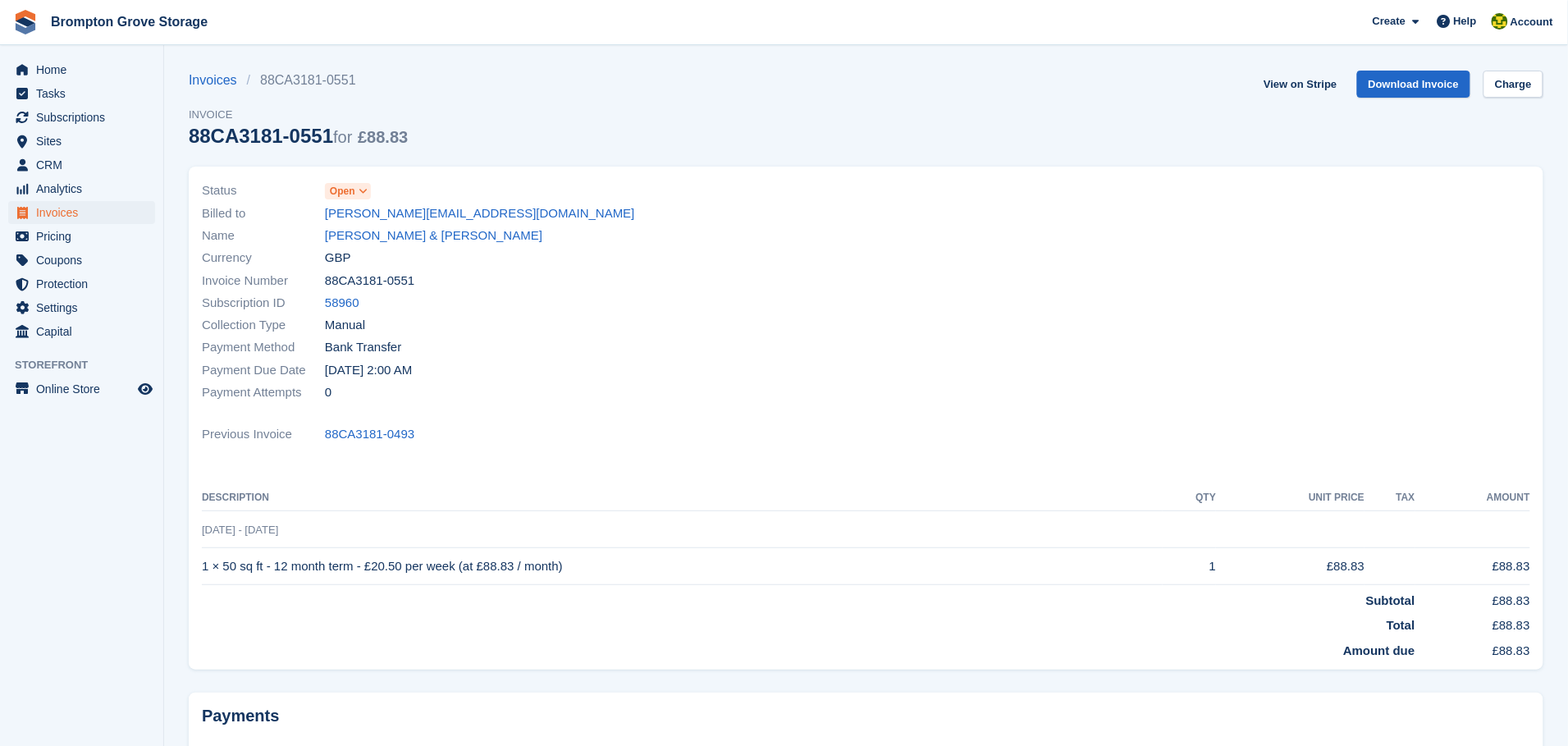
click at [358, 193] on icon at bounding box center [362, 191] width 9 height 10
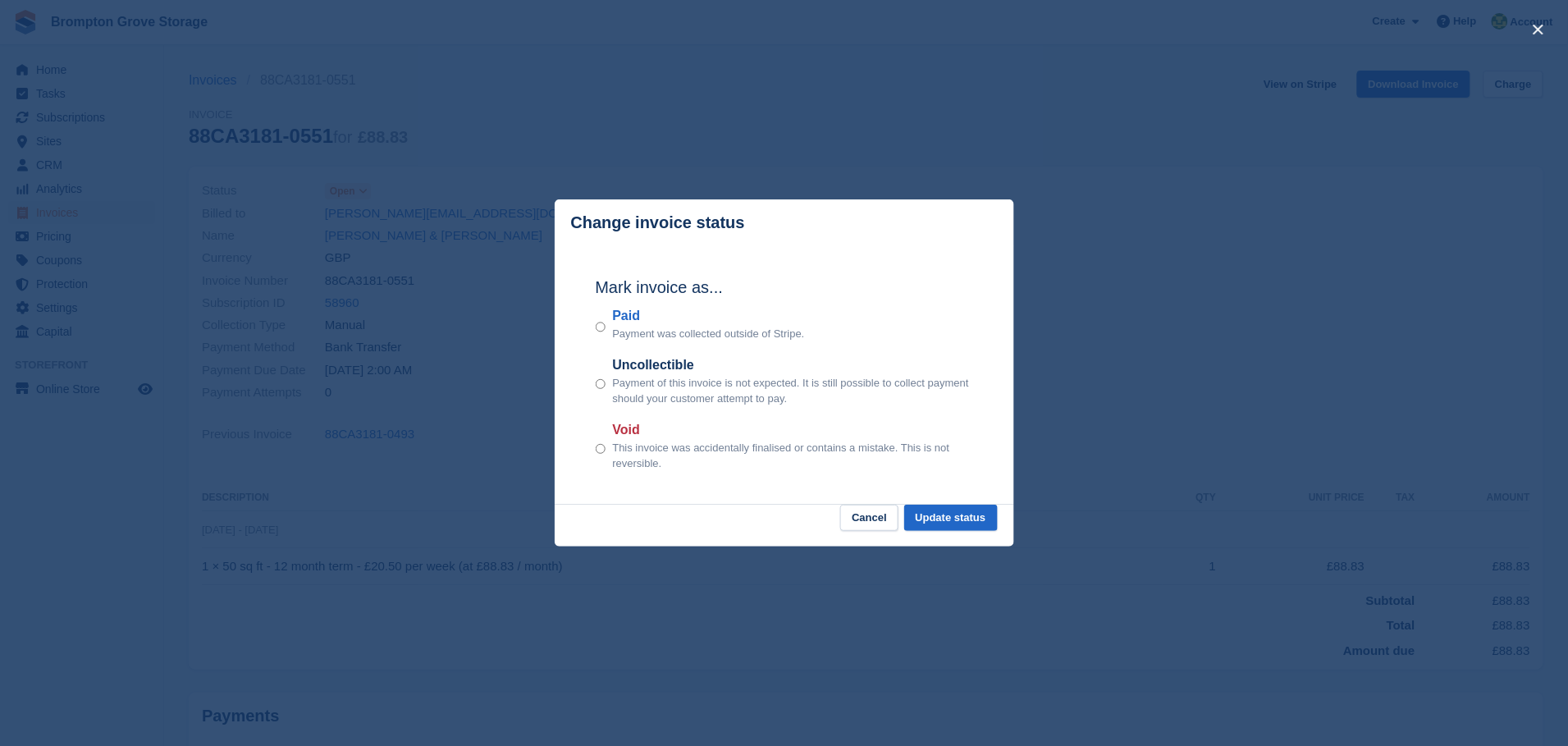
click at [626, 331] on p "Payment was collected outside of Stripe." at bounding box center [708, 334] width 192 height 17
click at [955, 513] on button "Update status" at bounding box center [950, 517] width 94 height 27
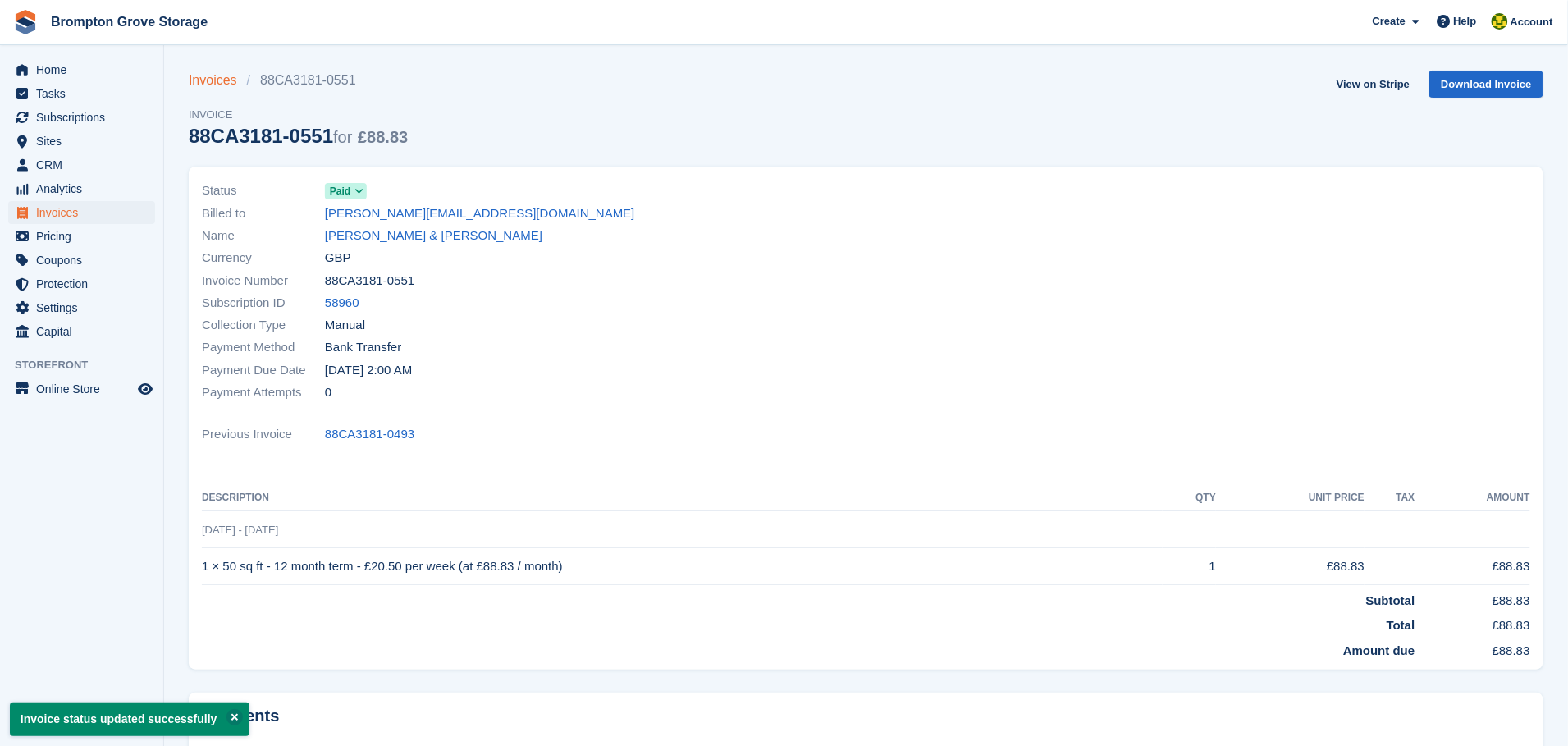
click at [211, 75] on link "Invoices" at bounding box center [217, 81] width 58 height 20
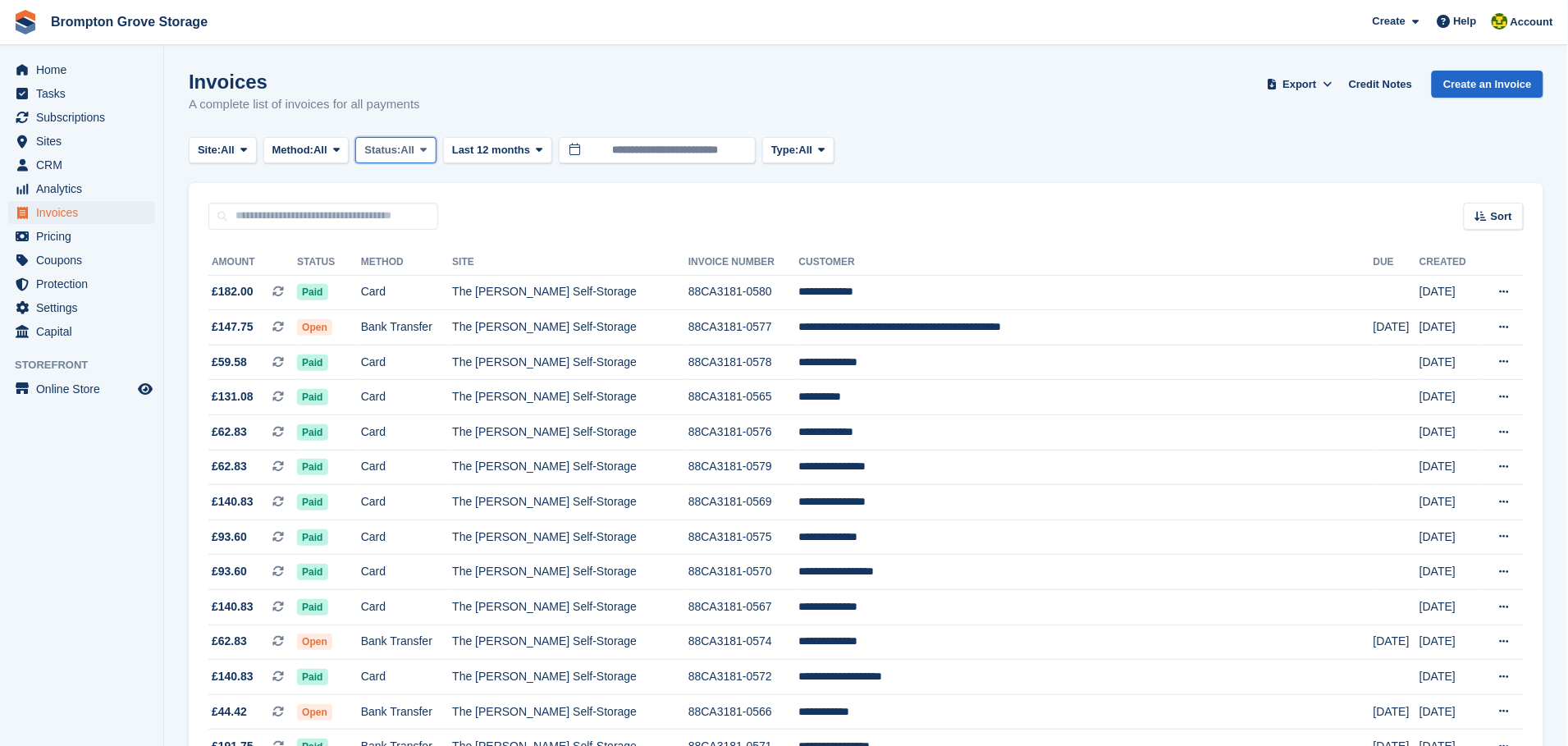
click at [392, 149] on span "Status:" at bounding box center [382, 150] width 37 height 17
click at [399, 267] on link "Open" at bounding box center [434, 277] width 143 height 30
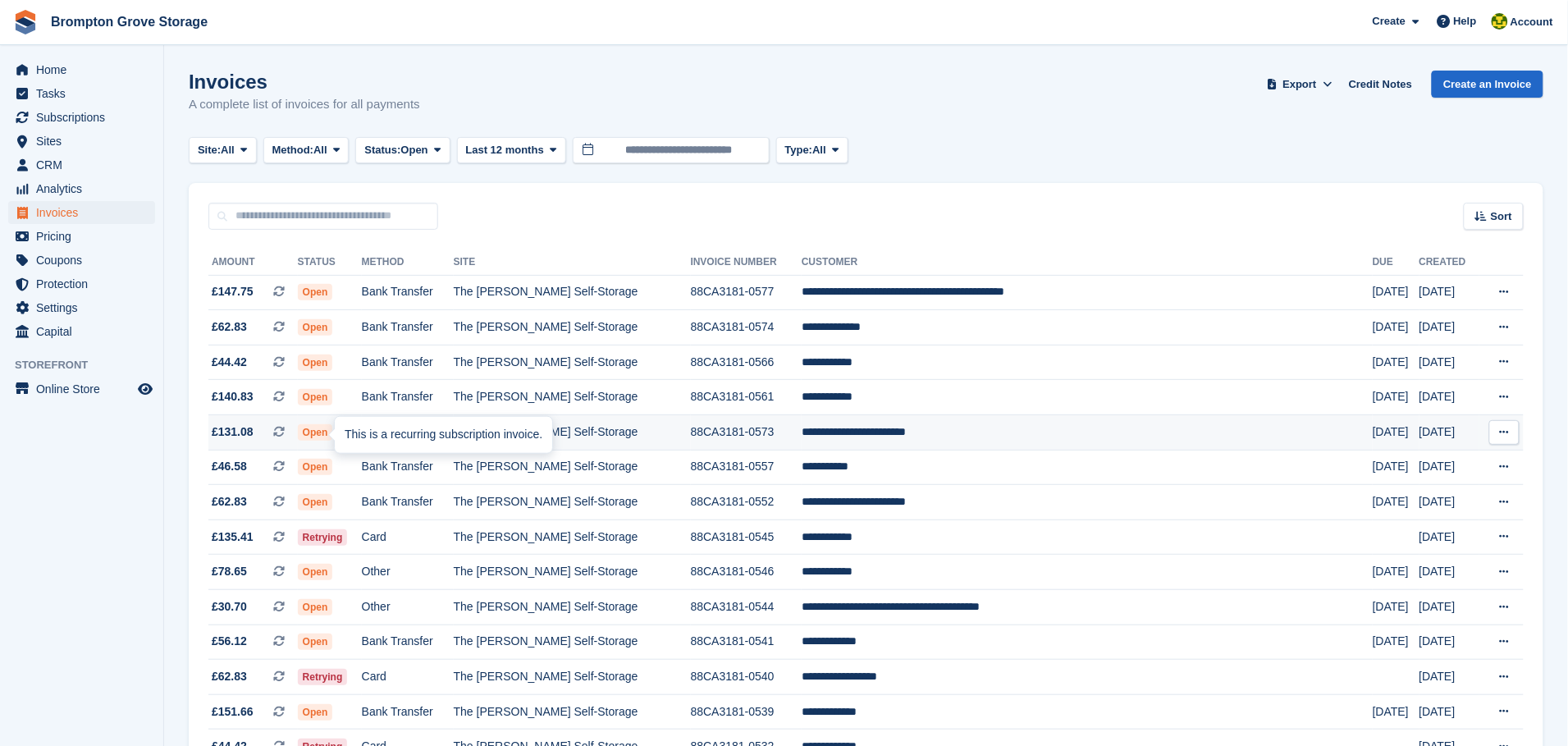
click at [335, 433] on div at bounding box center [340, 434] width 13 height 13
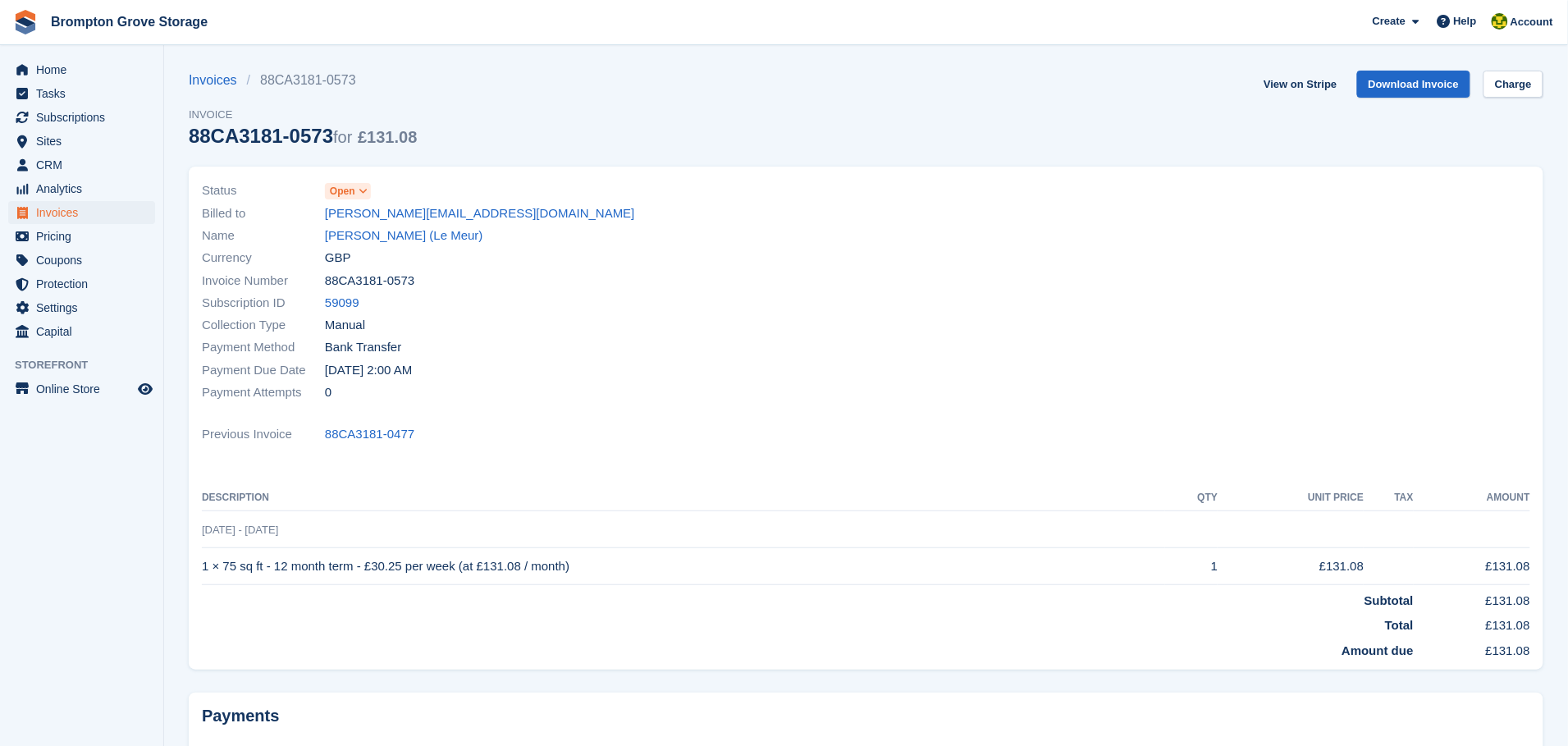
click at [353, 192] on span "Open" at bounding box center [342, 190] width 26 height 15
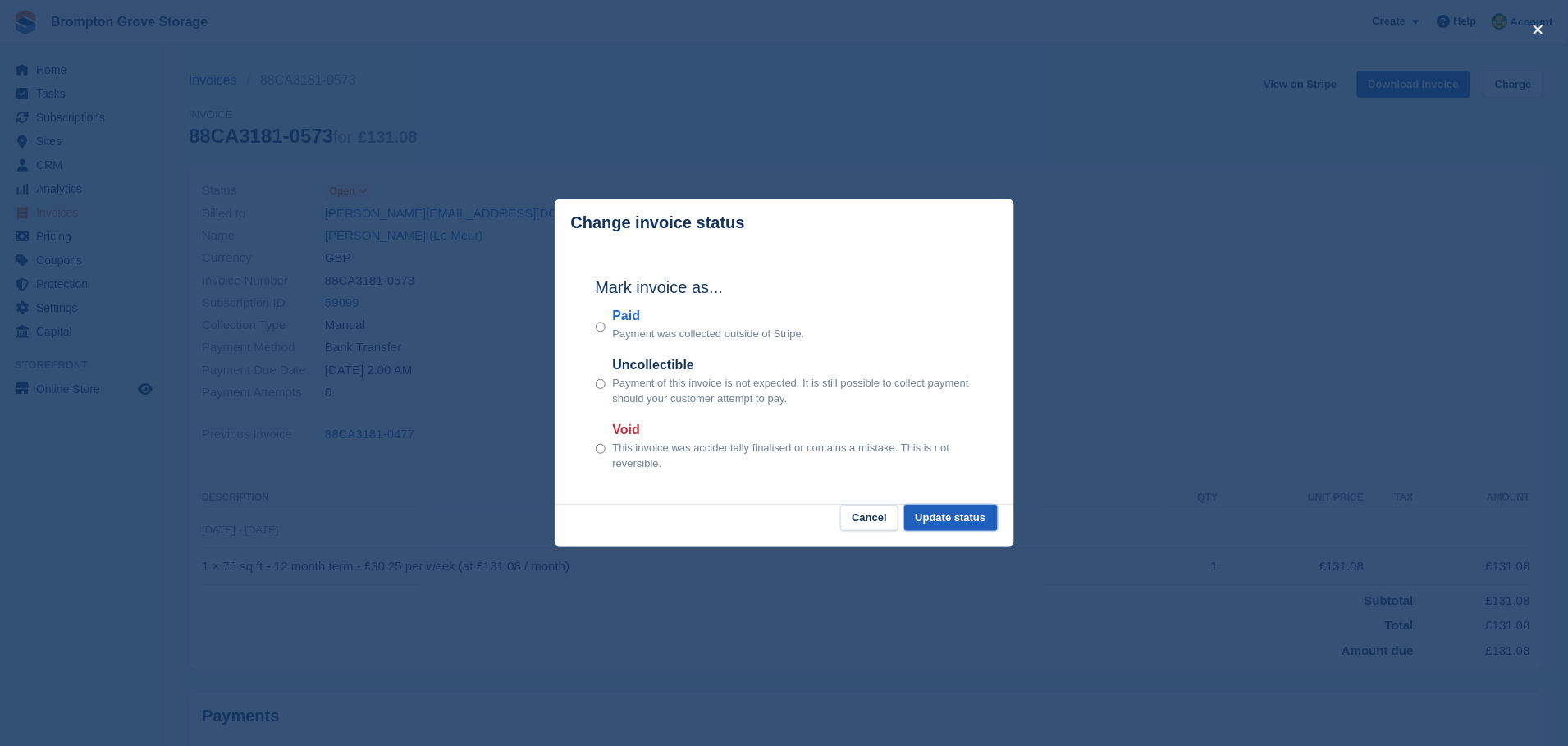
click at [966, 520] on button "Update status" at bounding box center [950, 517] width 94 height 27
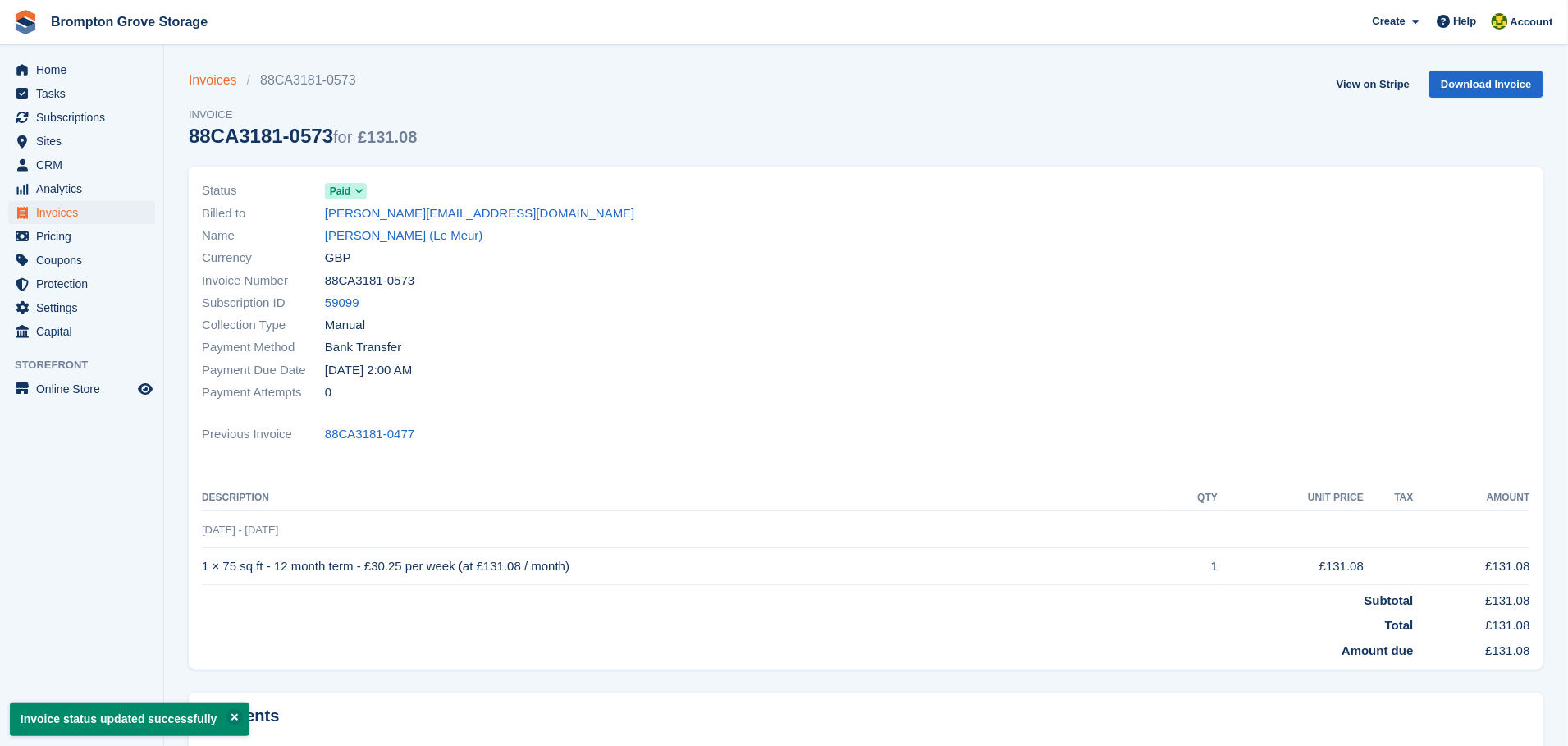
click at [222, 79] on link "Invoices" at bounding box center [217, 81] width 58 height 20
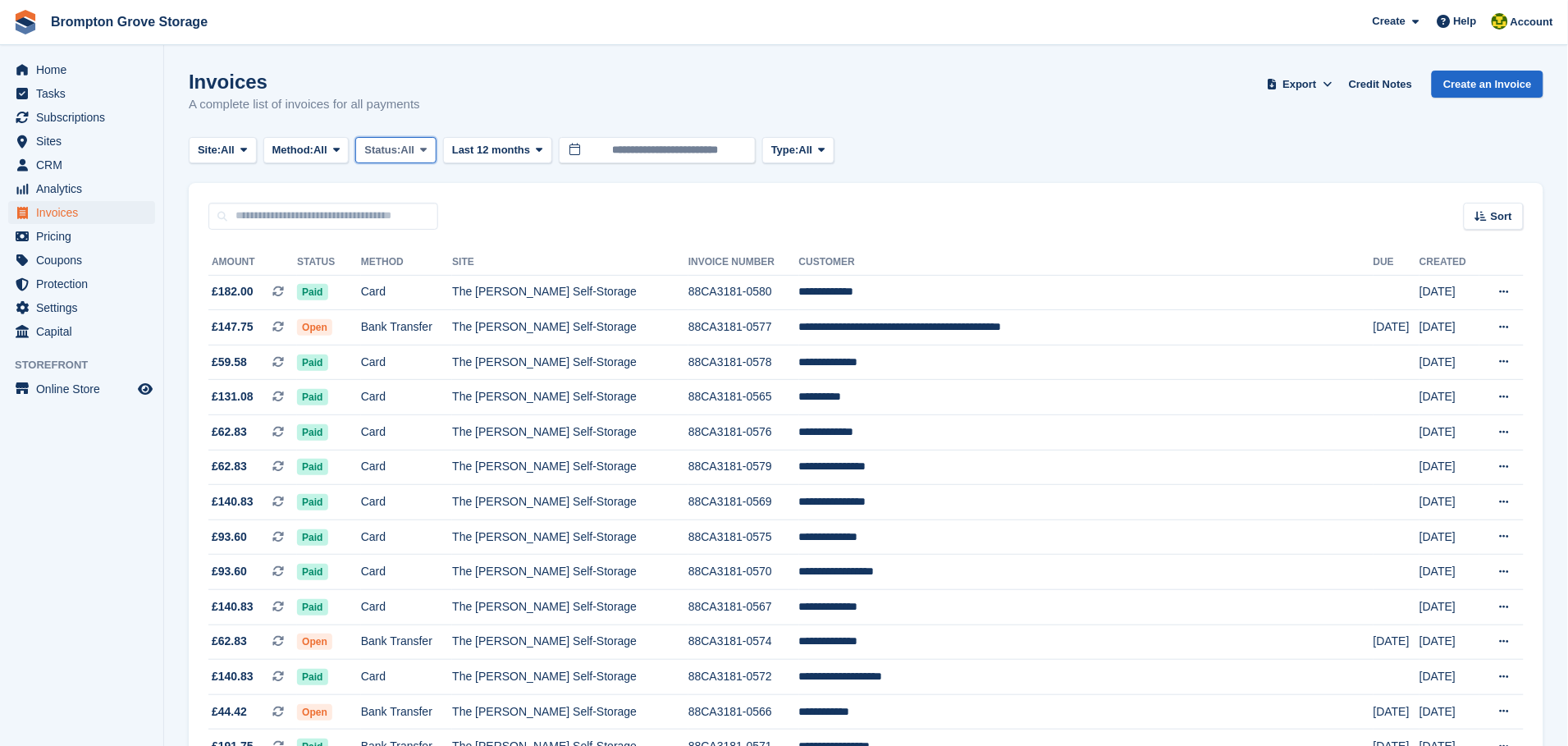
click at [409, 148] on span "All" at bounding box center [409, 150] width 14 height 17
click at [380, 269] on link "Open" at bounding box center [434, 277] width 143 height 30
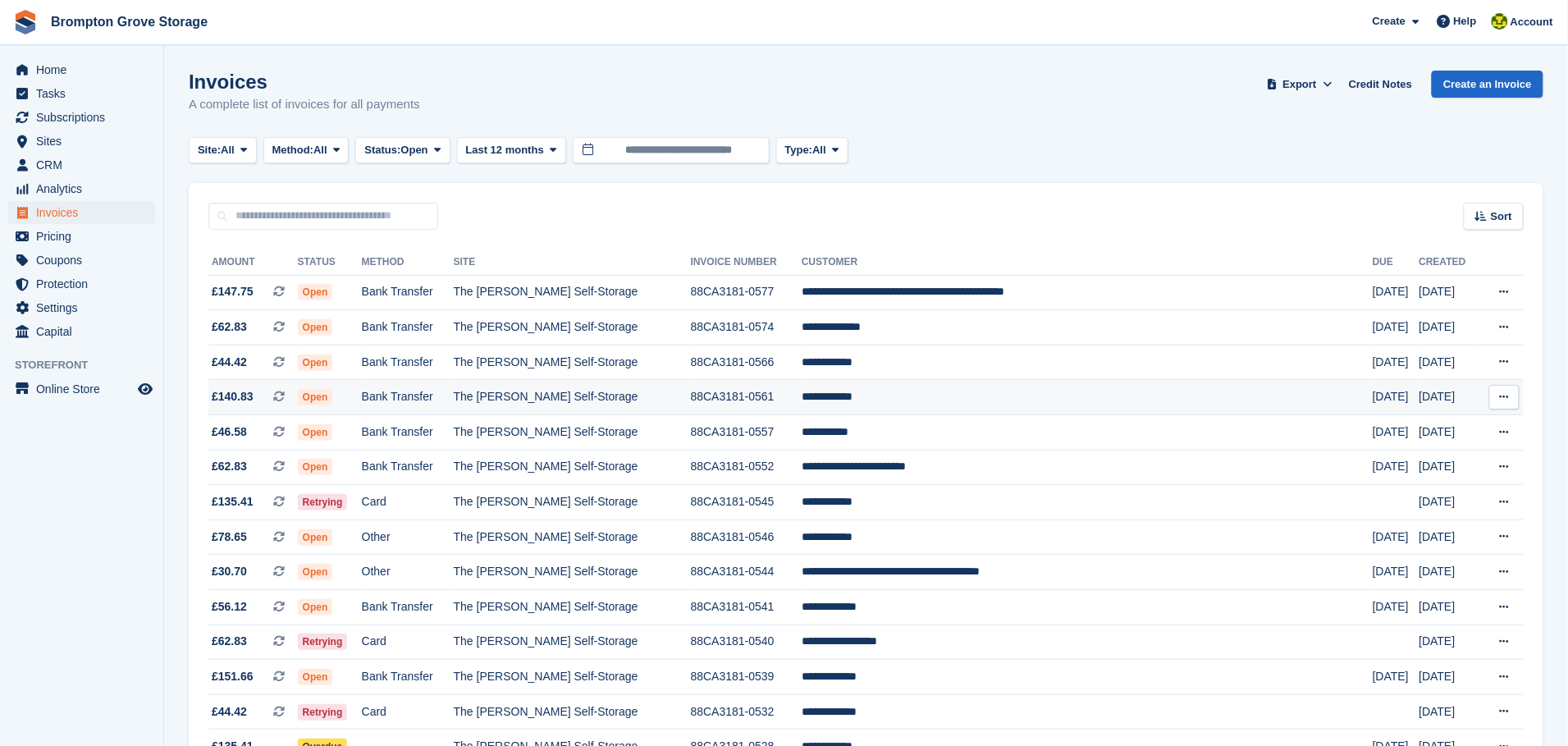
click at [334, 397] on span "Open" at bounding box center [316, 397] width 36 height 17
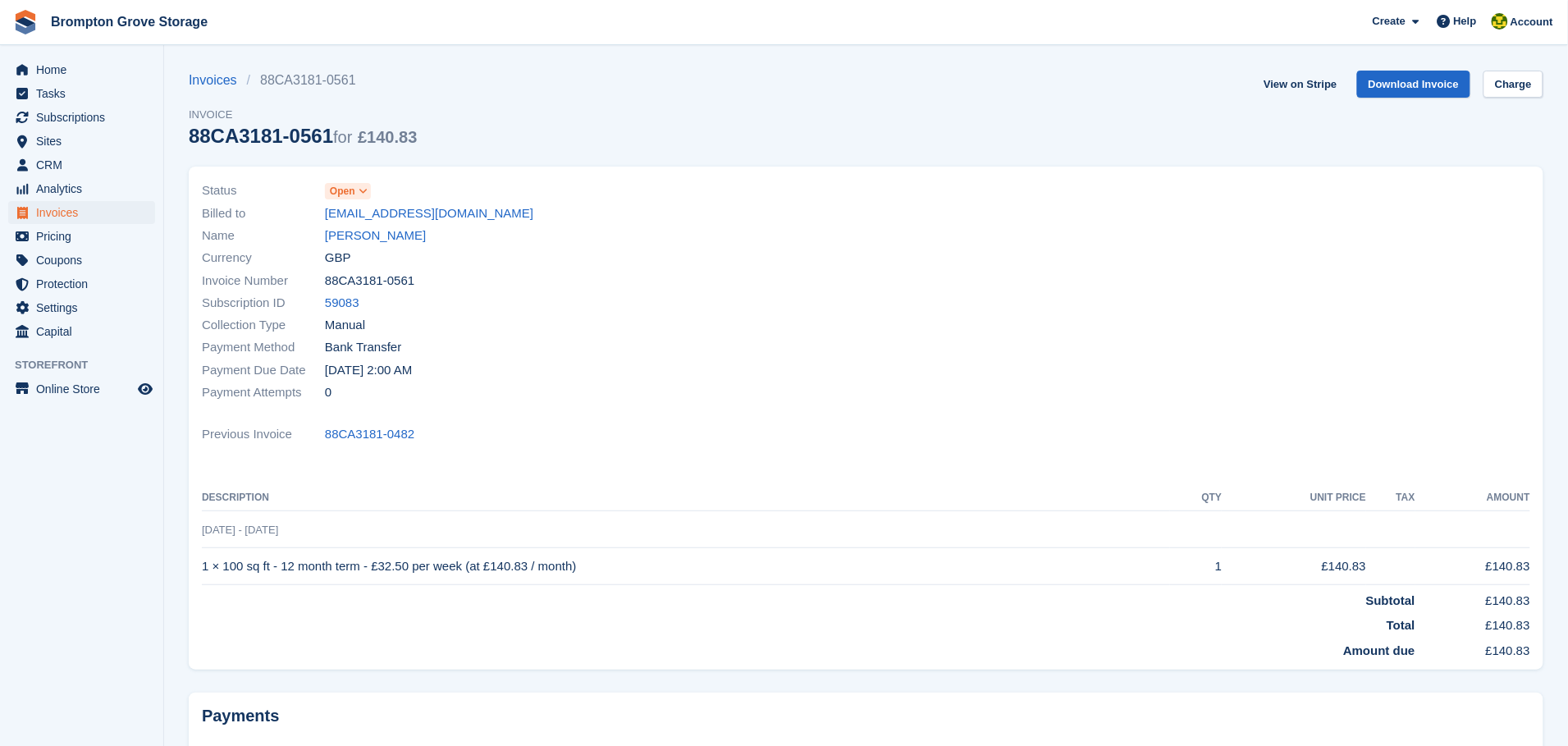
click at [357, 184] on span "Open" at bounding box center [347, 190] width 46 height 17
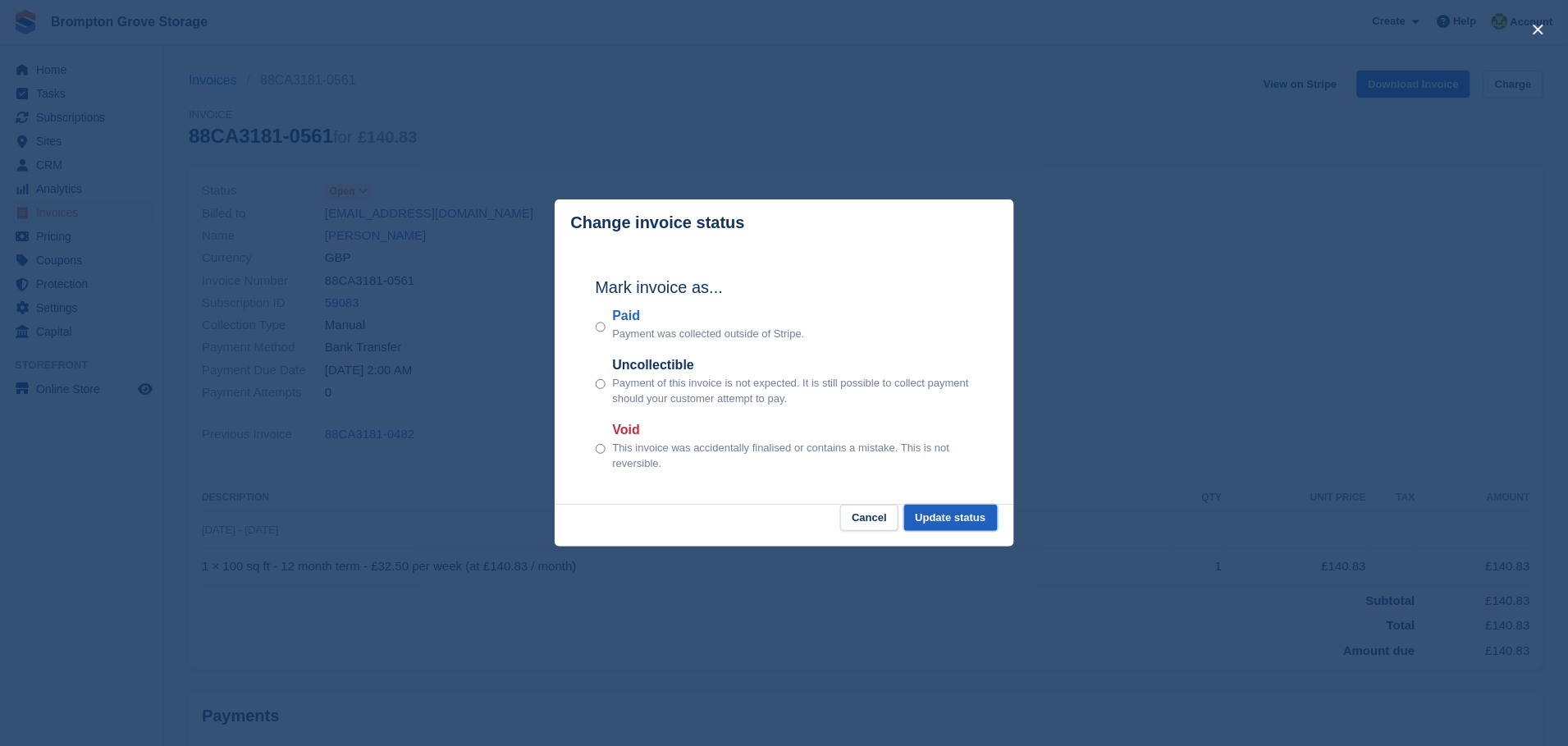
click at [956, 516] on button "Update status" at bounding box center [950, 517] width 94 height 27
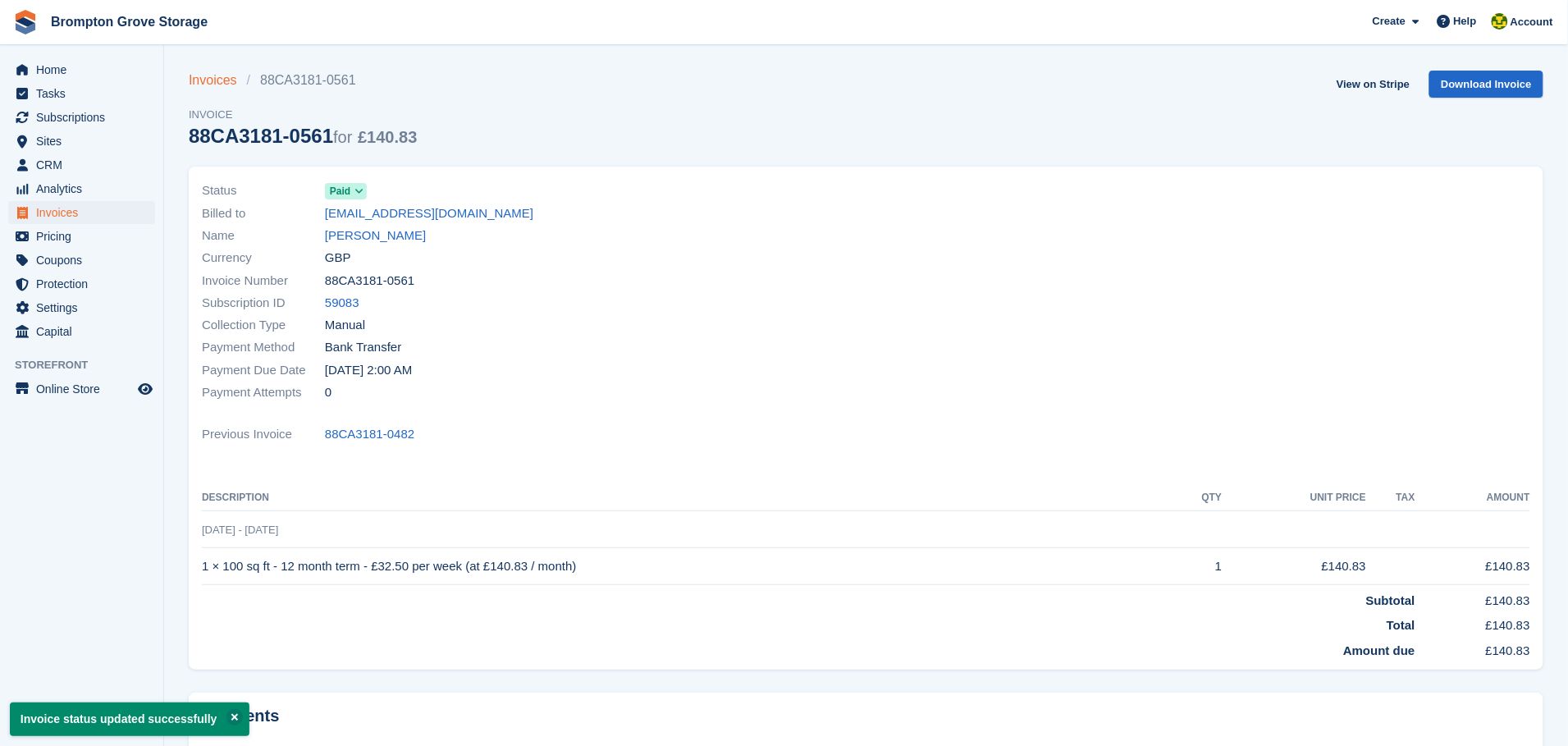
click at [206, 85] on link "Invoices" at bounding box center [217, 81] width 58 height 20
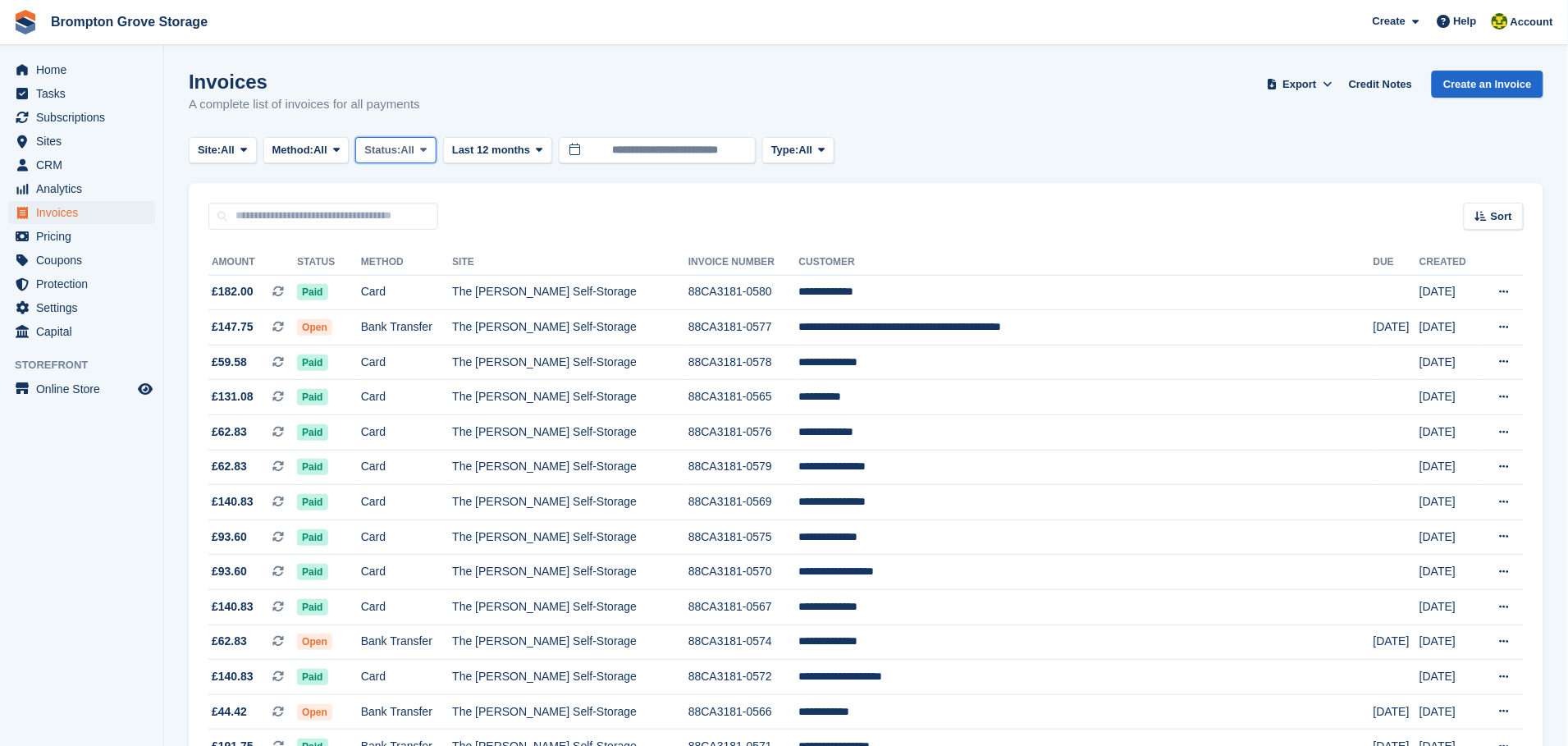
click at [405, 158] on button "Status: All" at bounding box center [395, 150] width 80 height 27
click at [390, 274] on link "Open" at bounding box center [434, 277] width 143 height 30
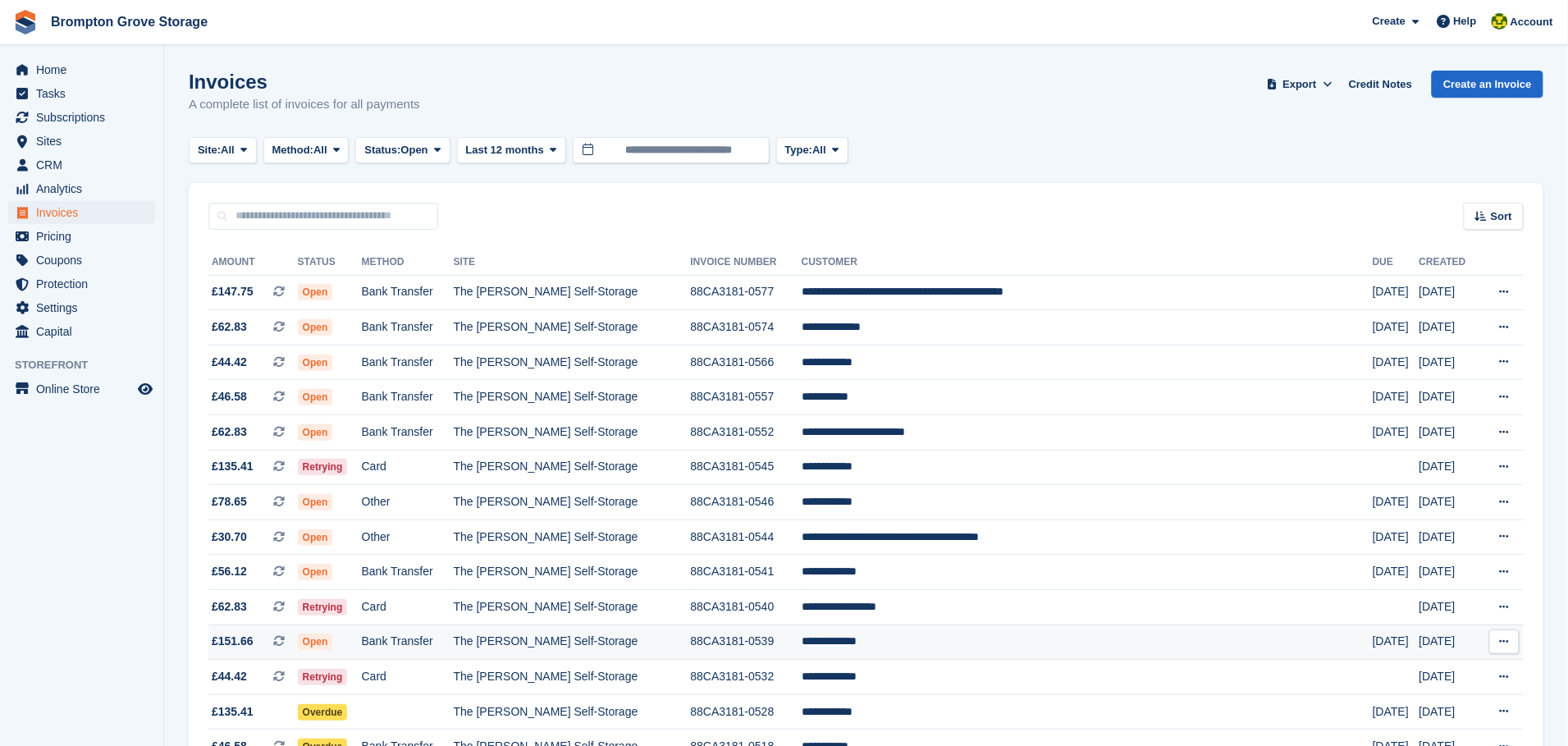
click at [334, 648] on span "Open" at bounding box center [316, 641] width 36 height 17
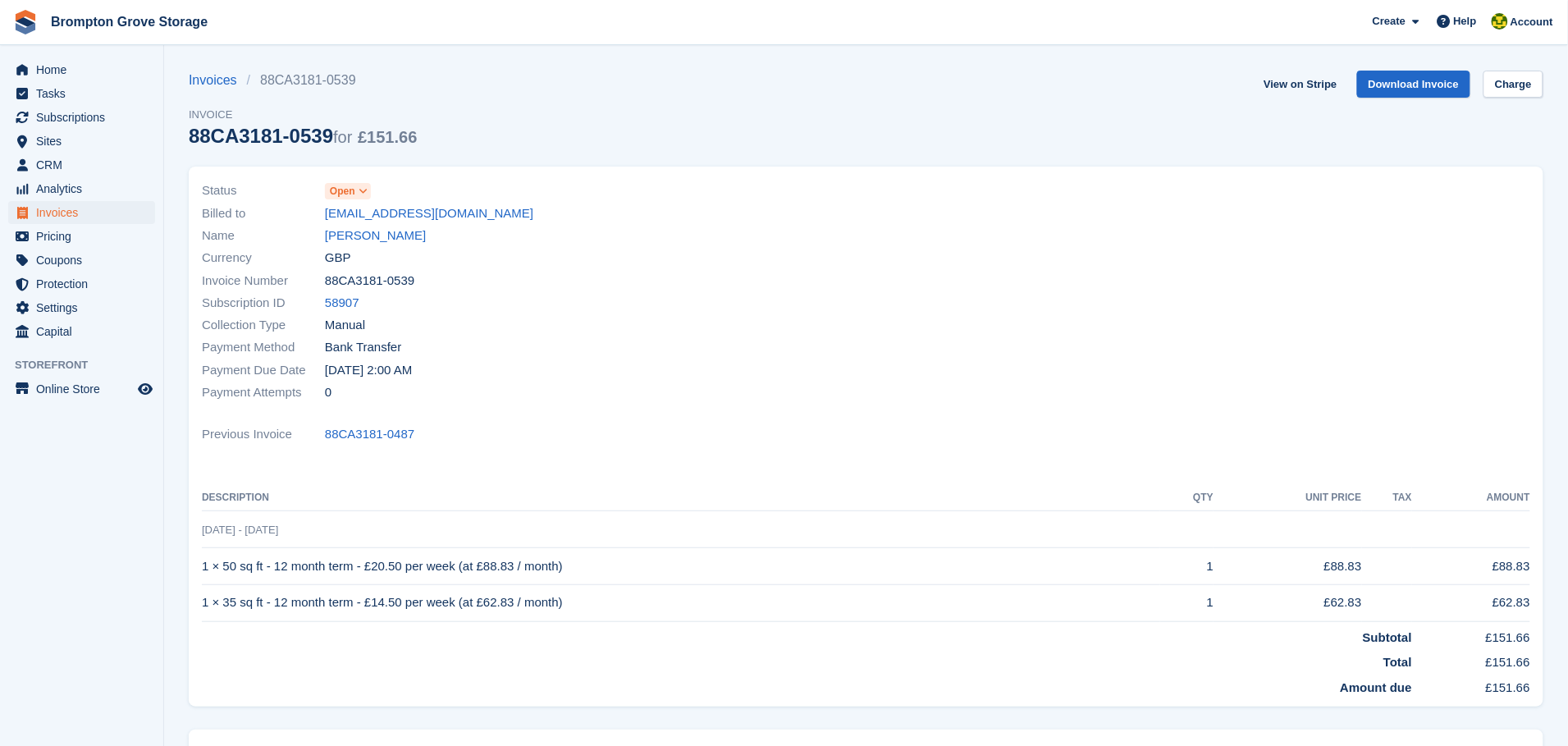
click at [353, 187] on span "Open" at bounding box center [342, 190] width 26 height 15
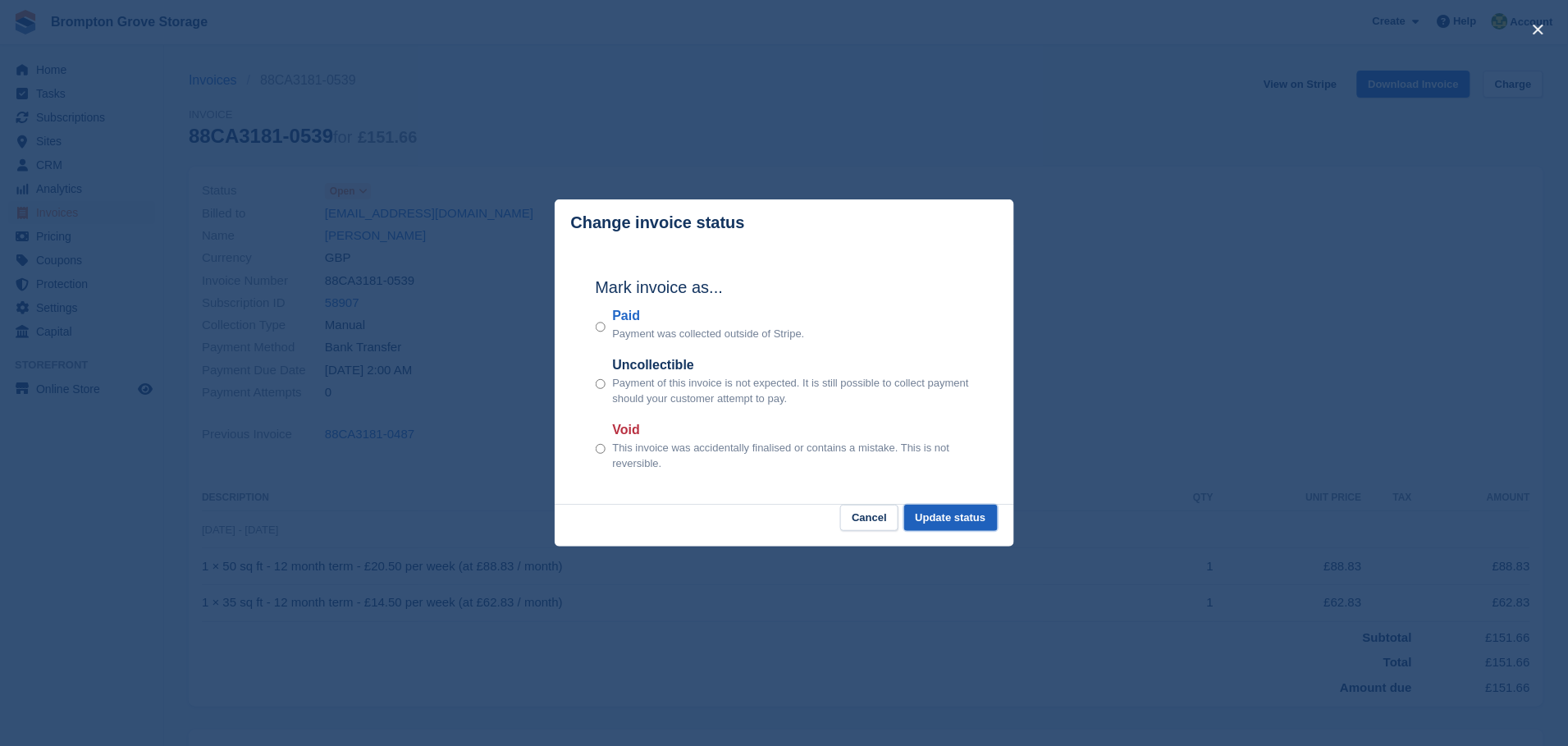
click at [964, 517] on button "Update status" at bounding box center [950, 517] width 94 height 27
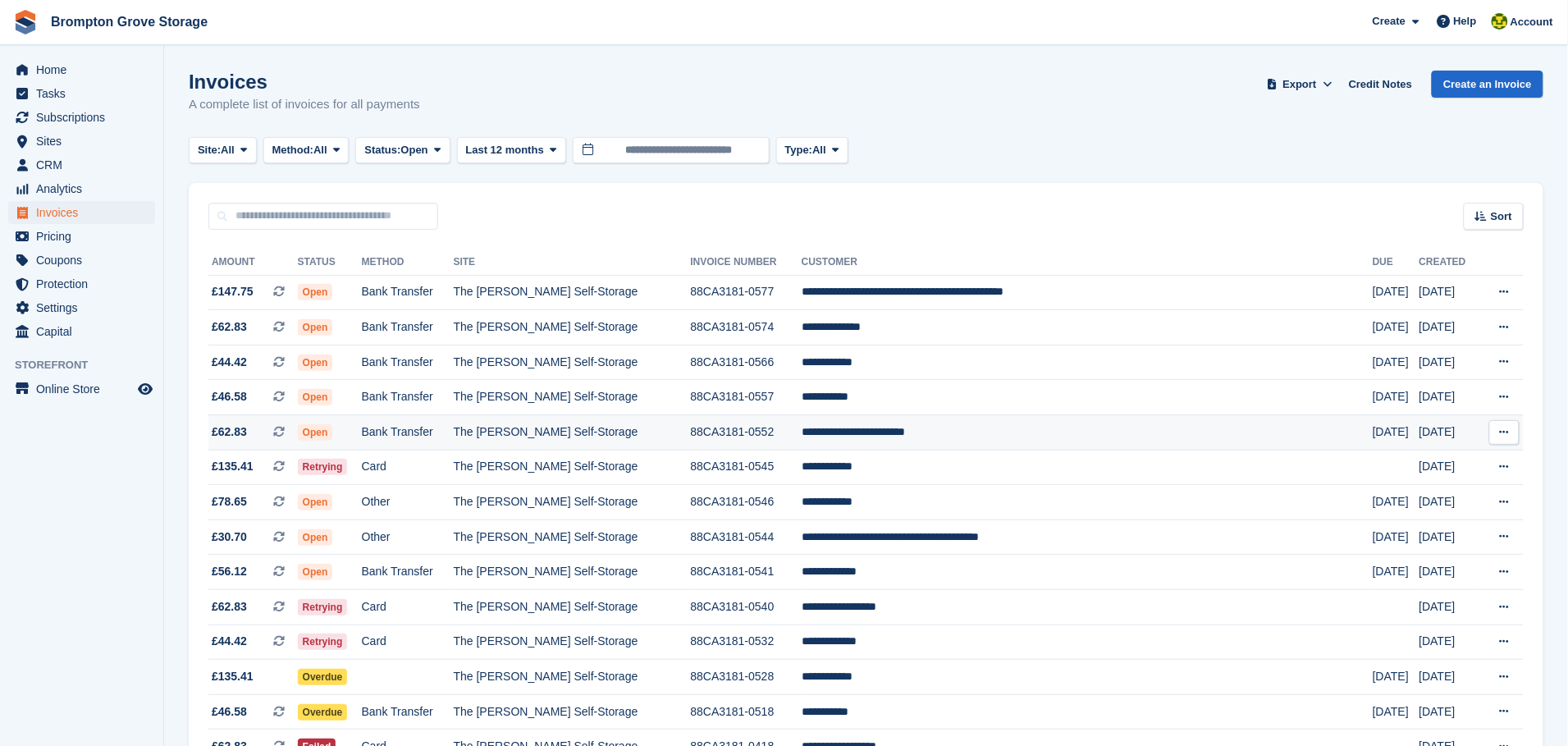
click at [334, 431] on span "Open" at bounding box center [316, 432] width 36 height 17
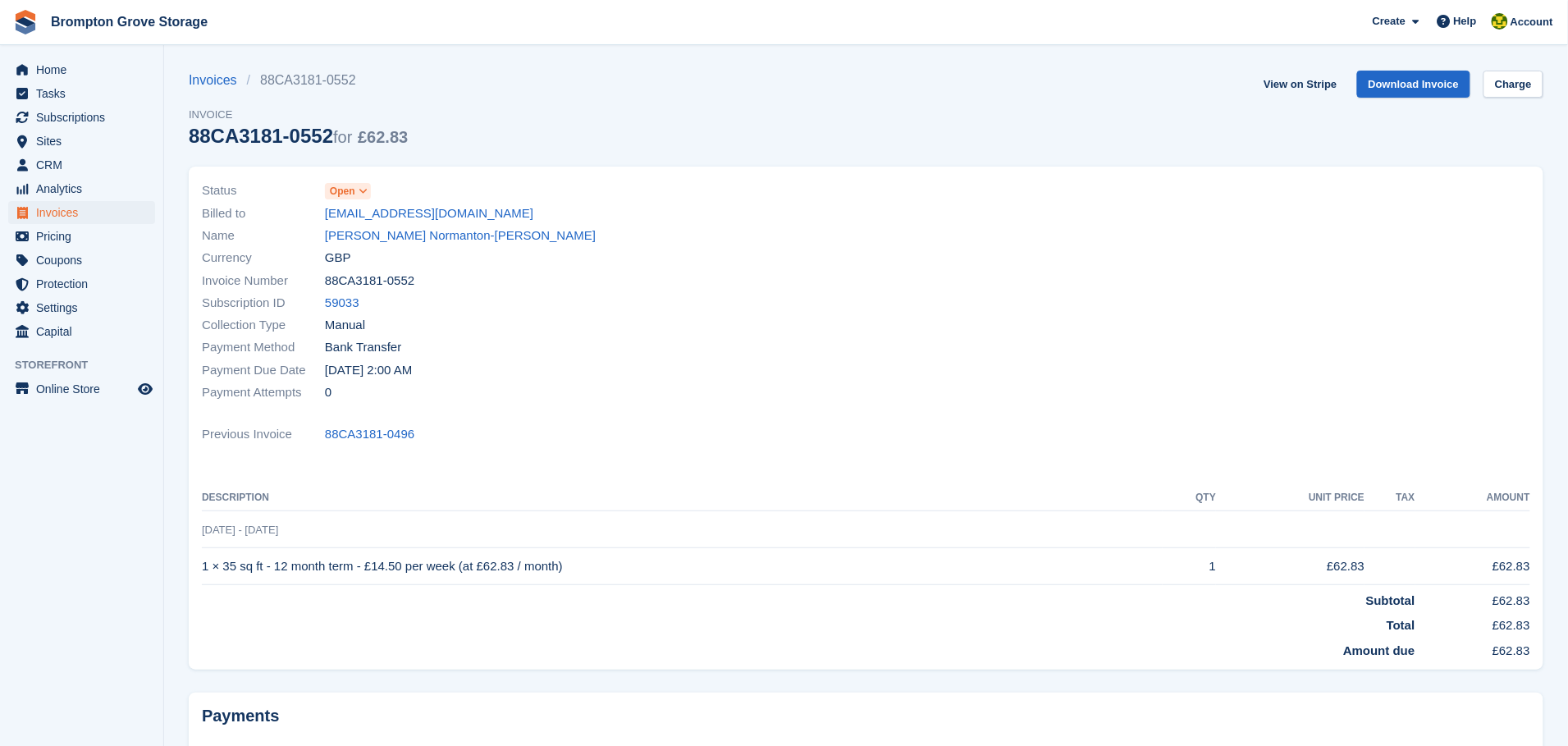
click at [353, 185] on span "Open" at bounding box center [342, 190] width 26 height 15
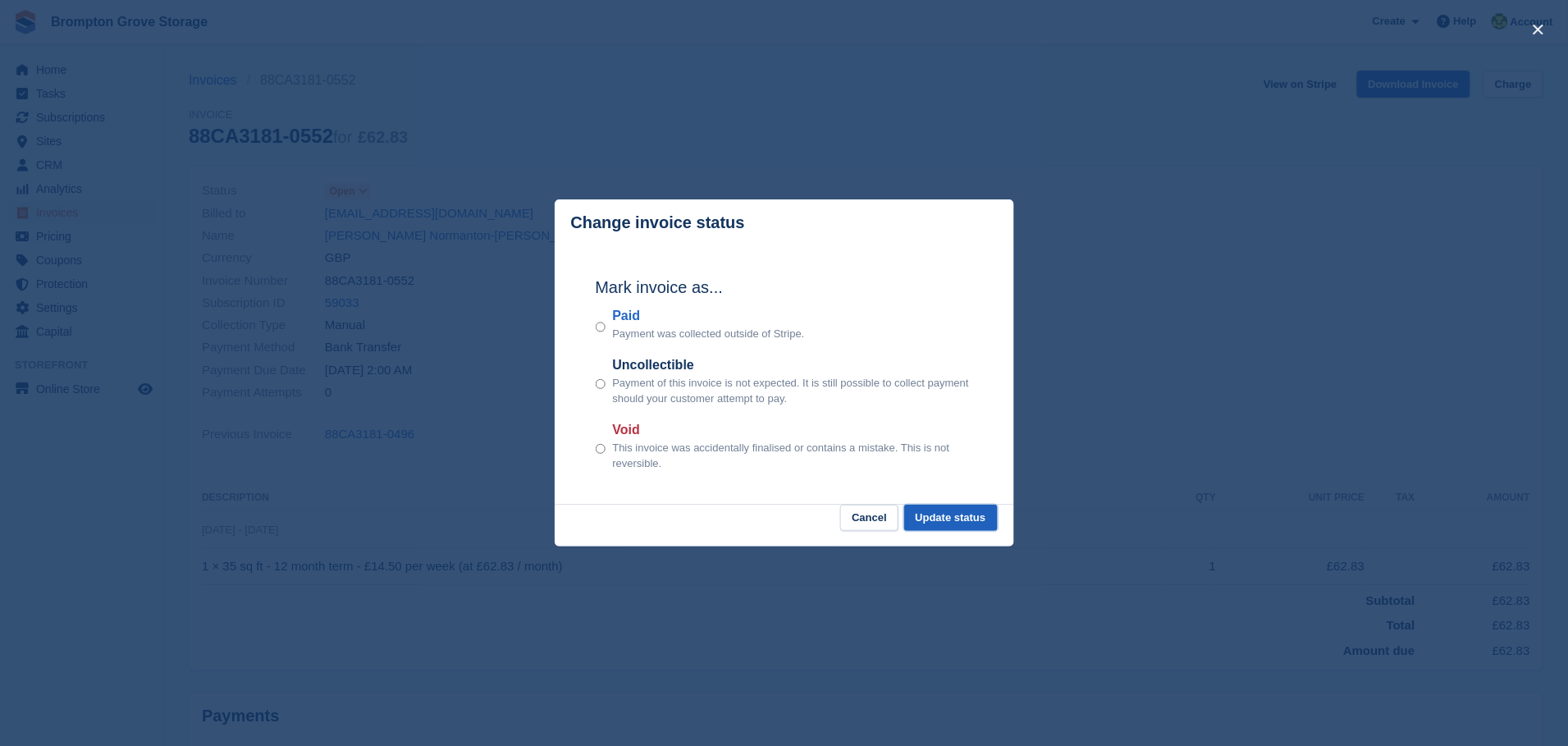
click at [937, 512] on button "Update status" at bounding box center [950, 517] width 94 height 27
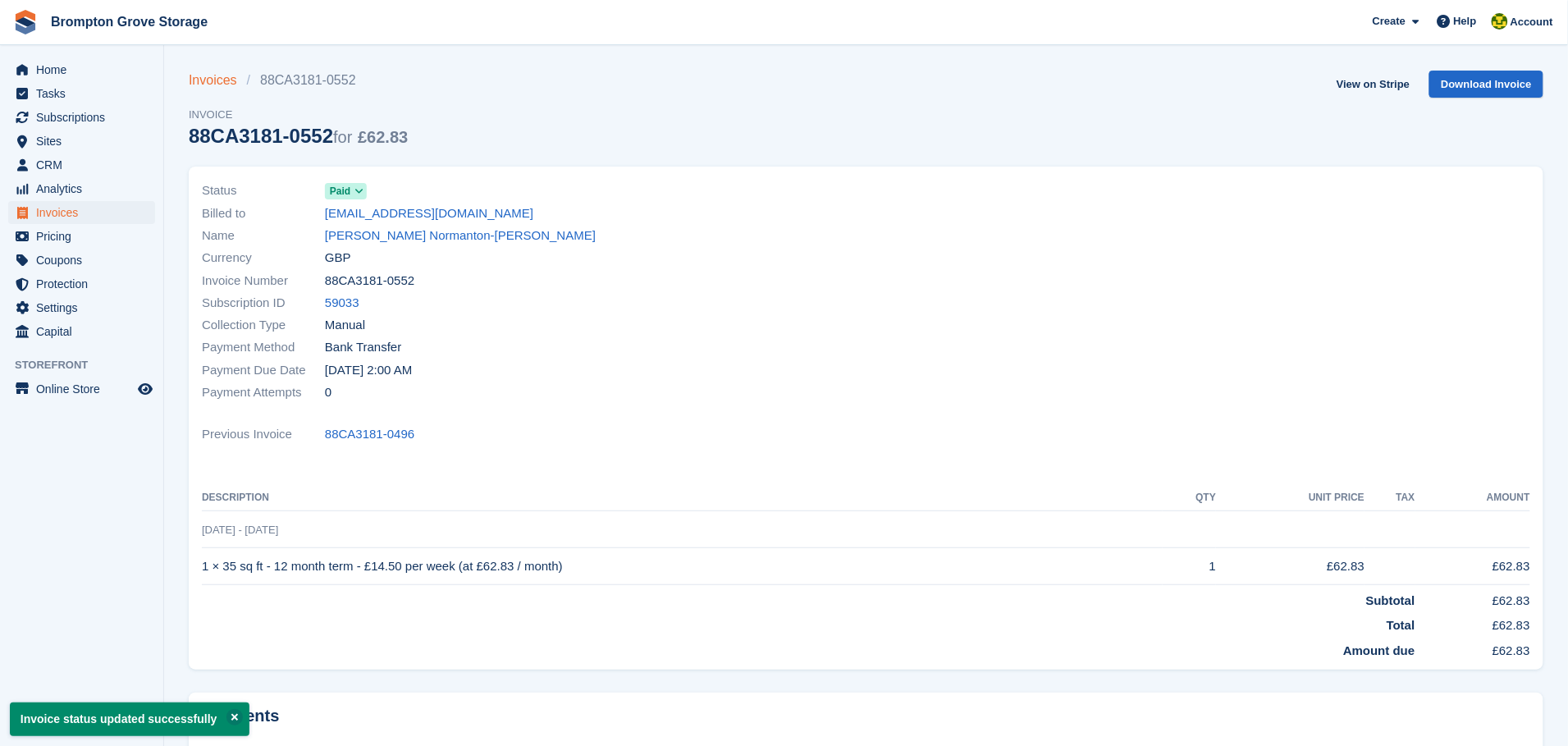
click at [222, 73] on link "Invoices" at bounding box center [217, 81] width 58 height 20
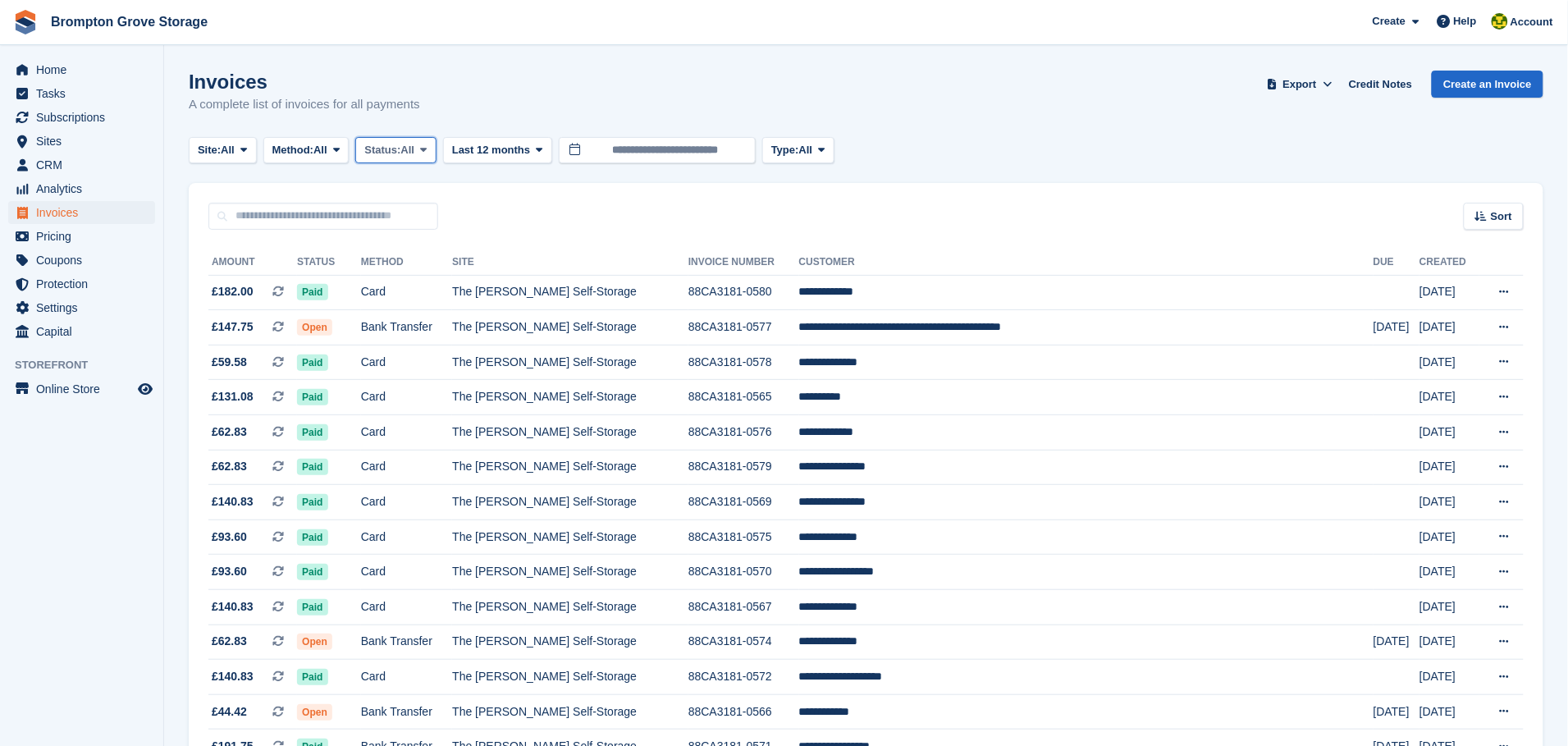
click at [380, 149] on span "Status:" at bounding box center [382, 150] width 37 height 17
click at [407, 258] on link "Draft" at bounding box center [434, 248] width 143 height 30
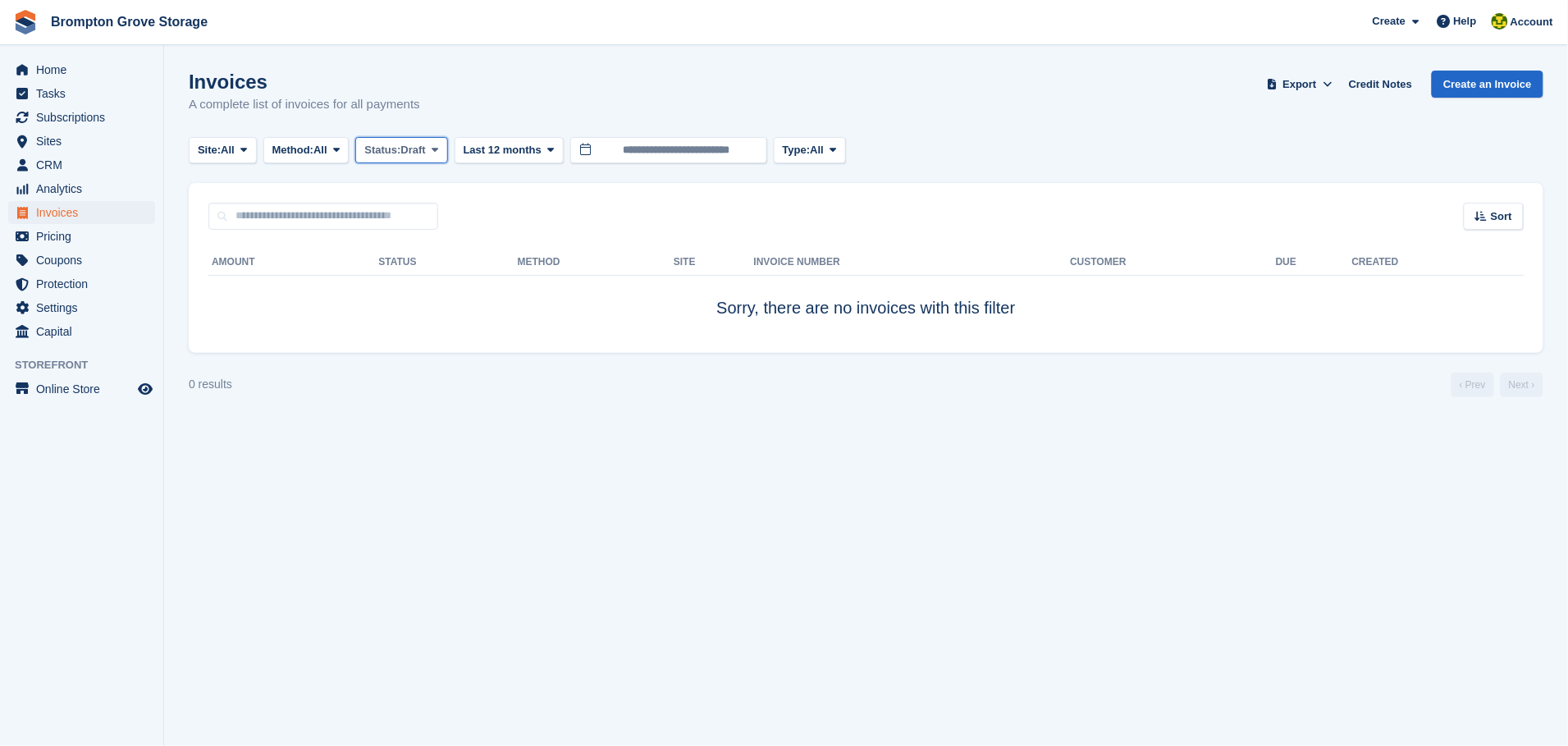
click at [426, 147] on span "Draft" at bounding box center [413, 150] width 25 height 17
click at [404, 270] on link "Open" at bounding box center [434, 277] width 143 height 30
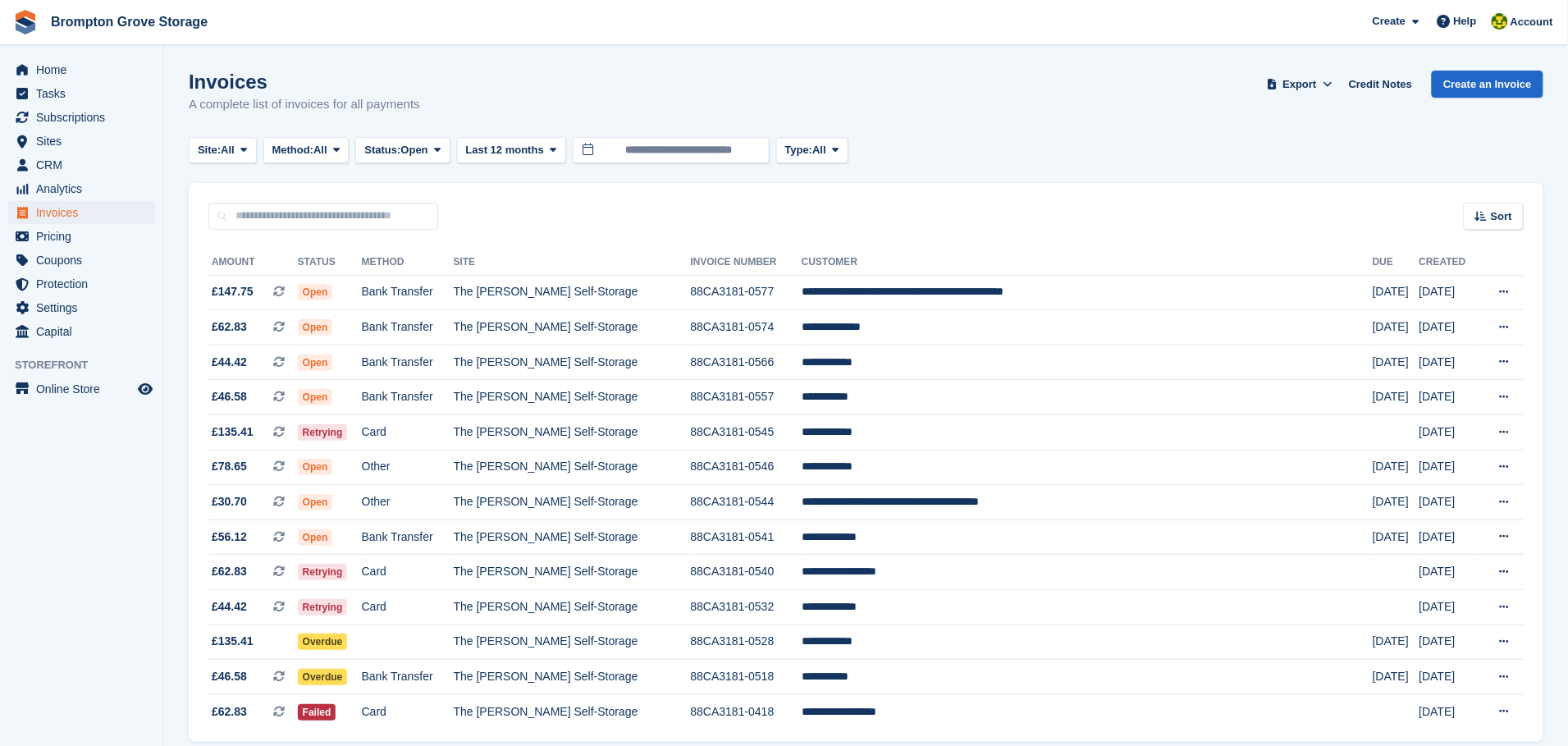
click at [1167, 106] on div "Invoices A complete list of invoices for all payments Export Export Invoices Ex…" at bounding box center [865, 103] width 1355 height 63
click at [1315, 80] on span "Export" at bounding box center [1301, 84] width 34 height 17
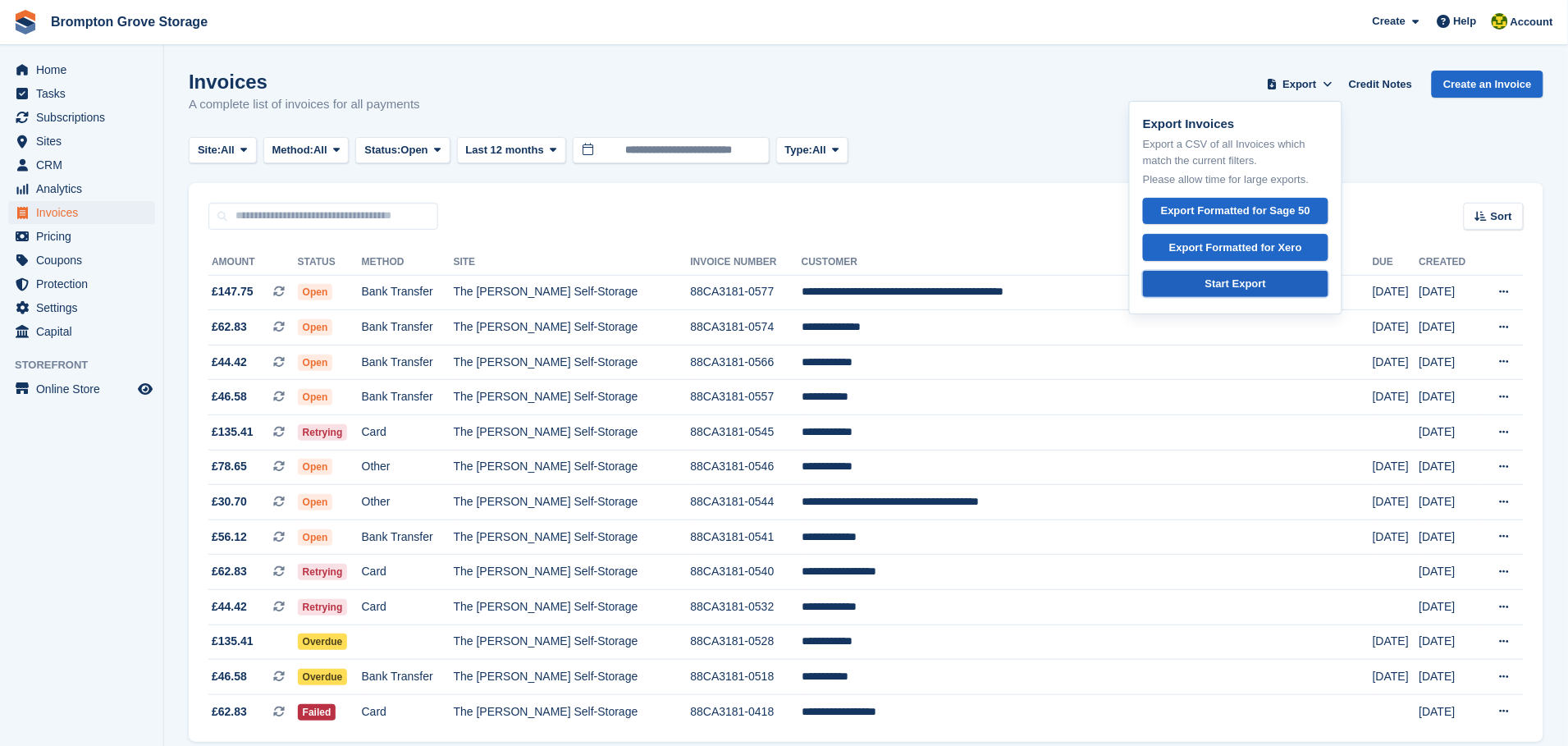
click at [1233, 285] on div "Start Export" at bounding box center [1236, 283] width 61 height 17
click at [334, 507] on span "Open" at bounding box center [316, 502] width 36 height 17
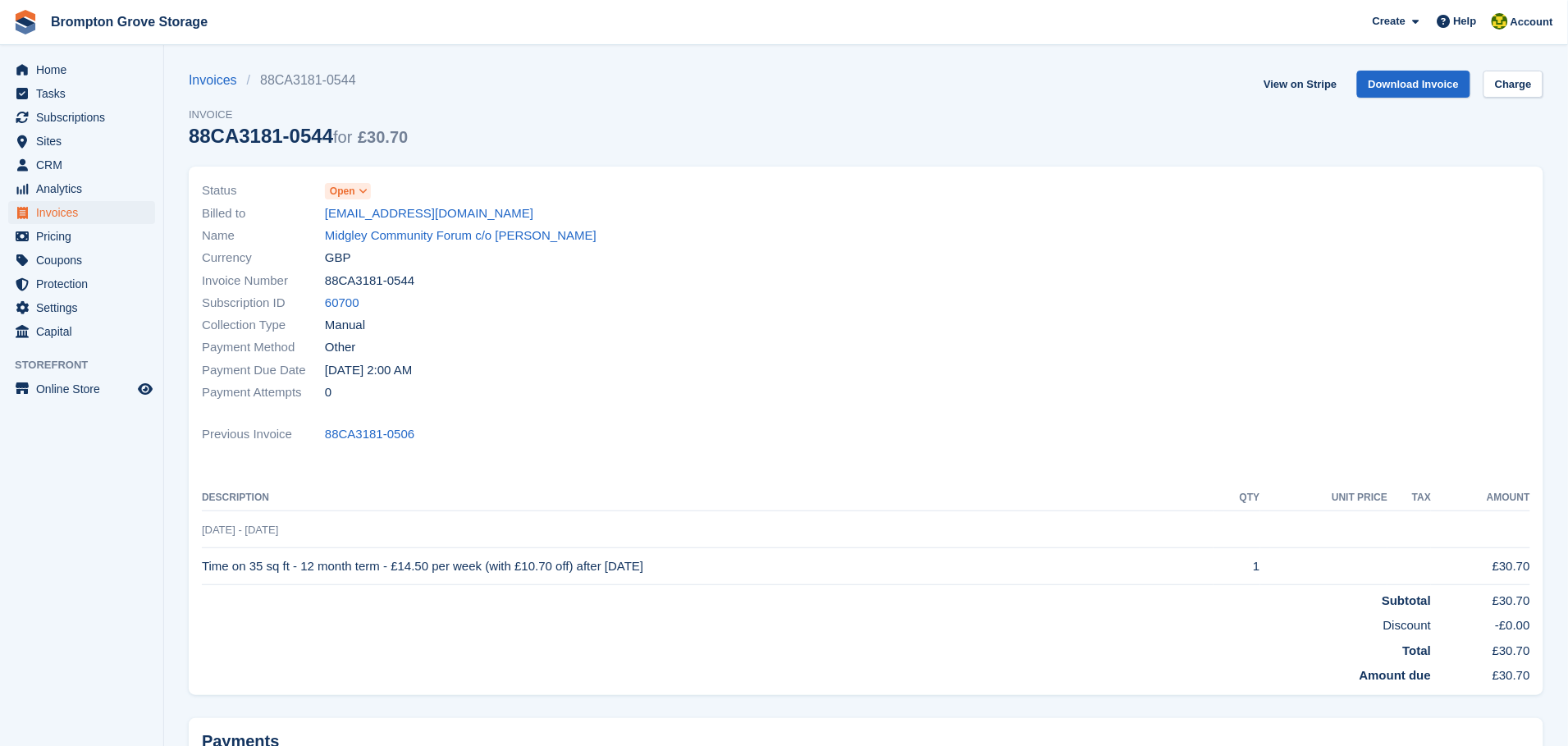
click at [351, 187] on span "Open" at bounding box center [342, 190] width 26 height 15
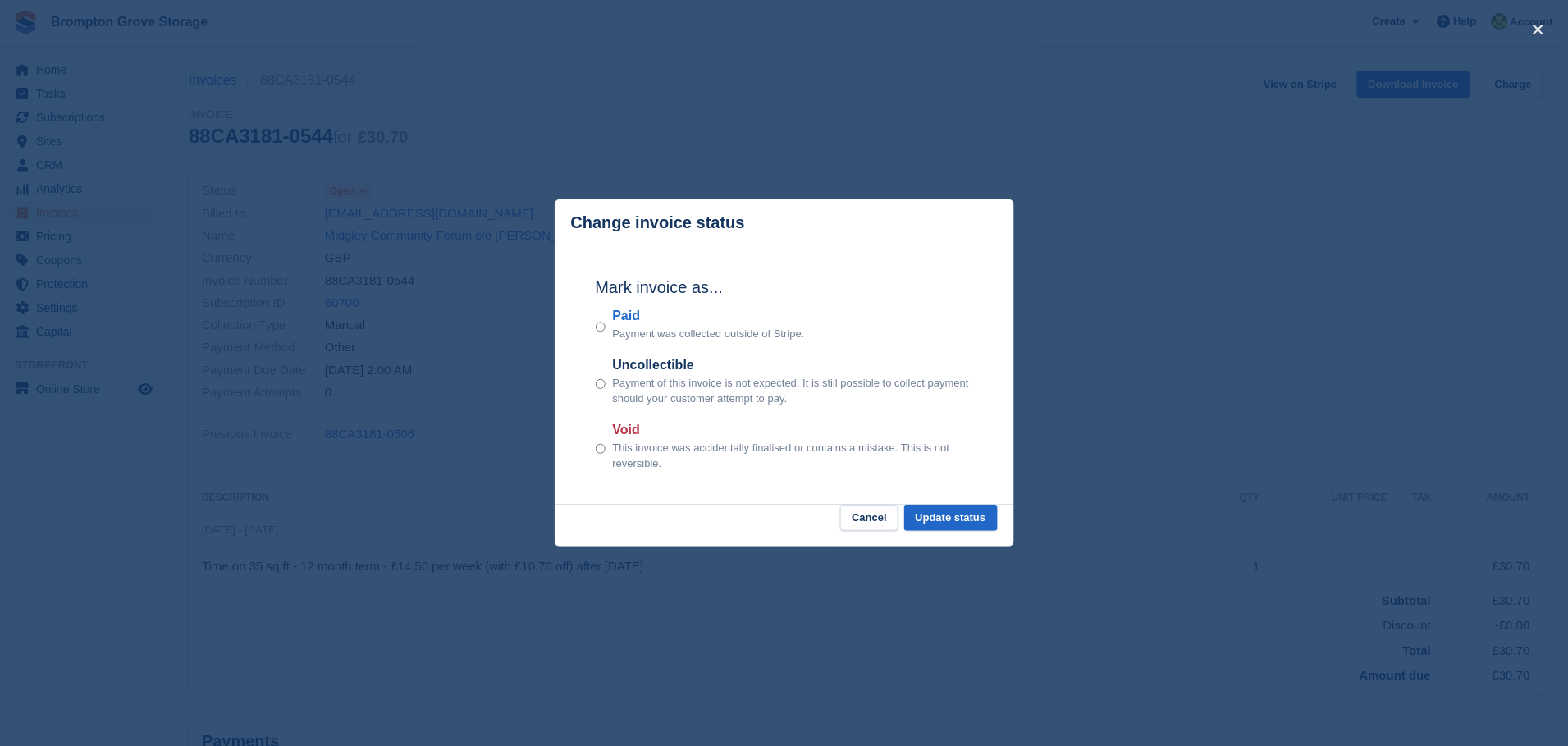
click at [614, 328] on p "Payment was collected outside of Stripe." at bounding box center [708, 334] width 192 height 17
click at [942, 511] on button "Update status" at bounding box center [950, 517] width 94 height 27
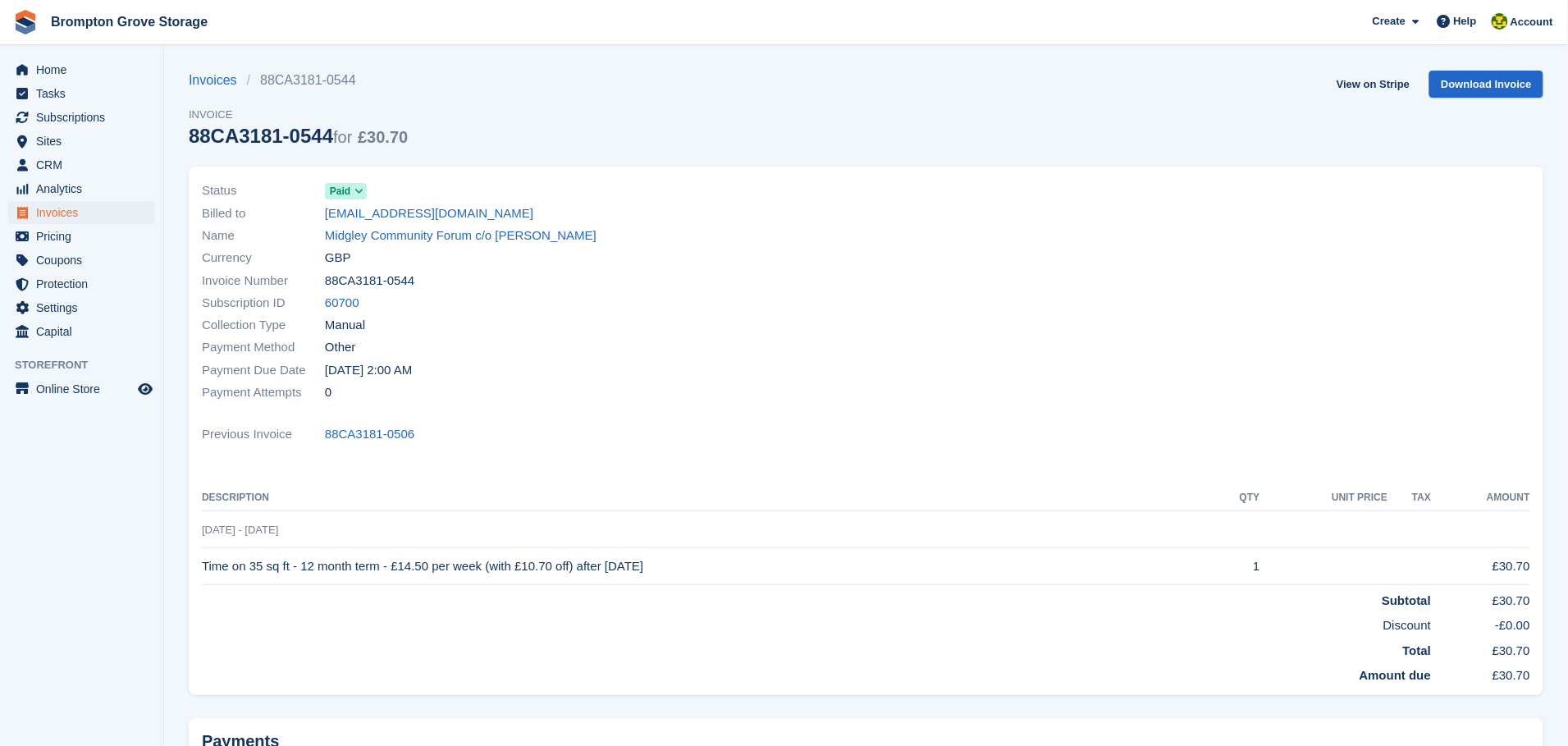
click at [0, 249] on li "Coupons" at bounding box center [81, 260] width 163 height 23
drag, startPoint x: 895, startPoint y: 743, endPoint x: 0, endPoint y: 261, distance: 1016.5
click at [0, 261] on li "Coupons" at bounding box center [81, 260] width 163 height 23
